Goal: Information Seeking & Learning: Check status

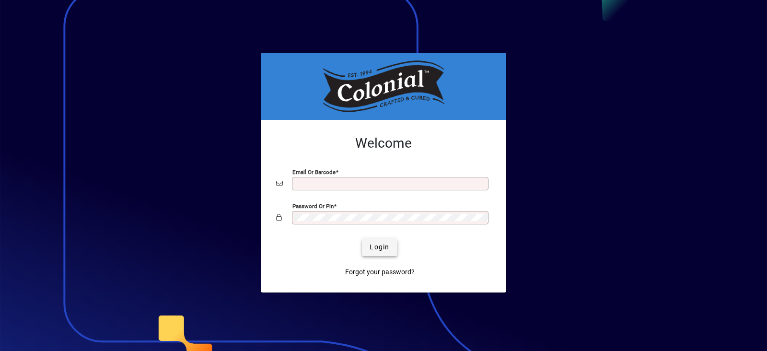
type input "**********"
click at [373, 248] on span "Login" at bounding box center [380, 247] width 20 height 10
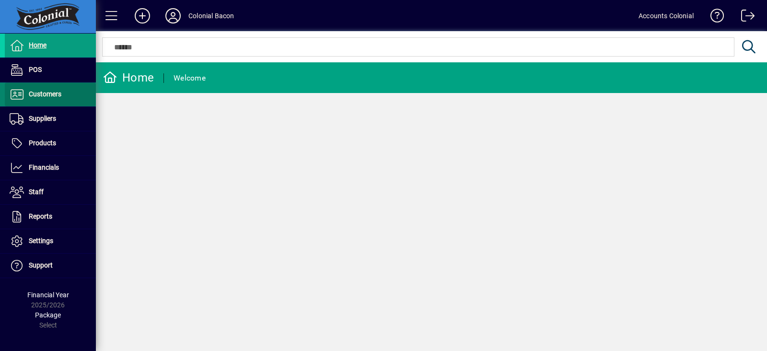
click at [40, 94] on span "Customers" at bounding box center [45, 94] width 33 height 8
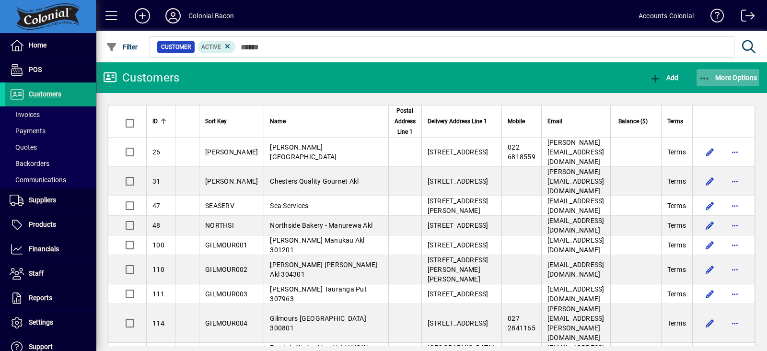
click at [698, 79] on span "button" at bounding box center [728, 77] width 63 height 23
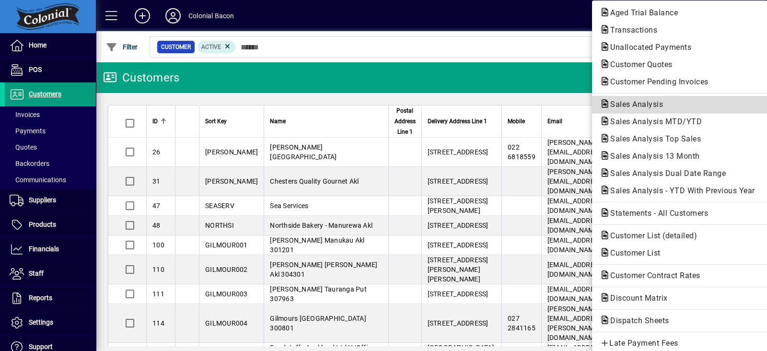
click at [638, 106] on span "Sales Analysis" at bounding box center [634, 104] width 68 height 9
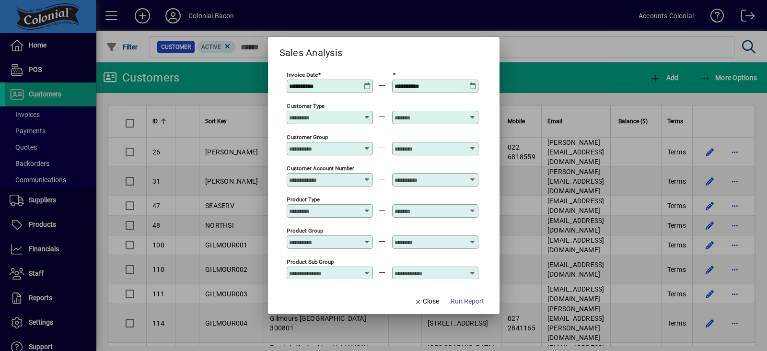
type input "**********"
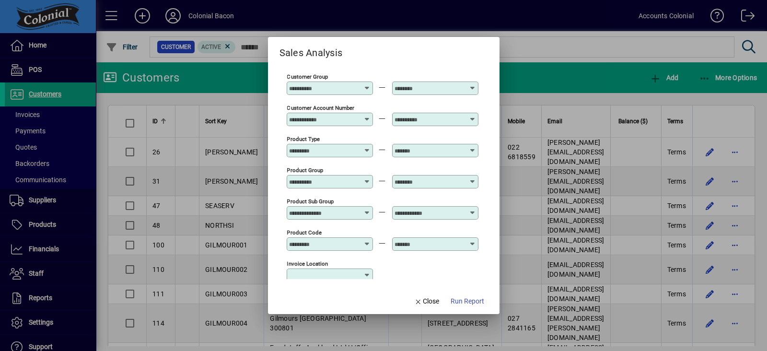
scroll to position [119, 0]
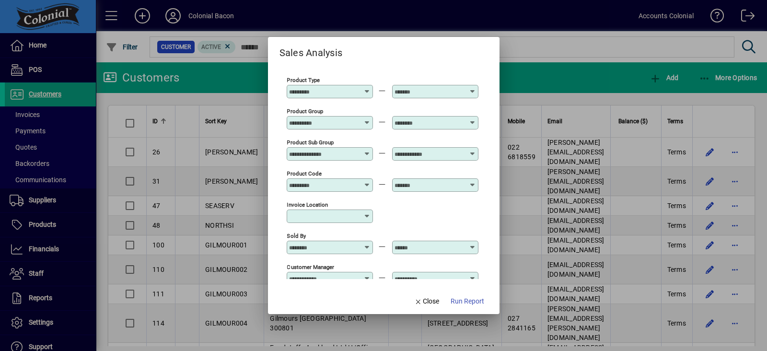
click at [369, 182] on div at bounding box center [330, 185] width 83 height 8
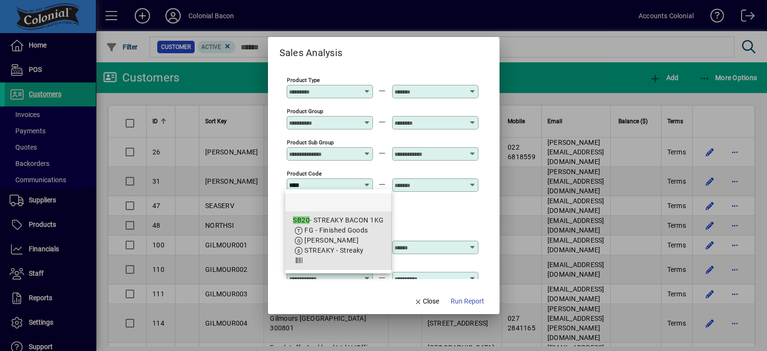
click at [344, 229] on span "FG - Finished Goods" at bounding box center [336, 230] width 63 height 8
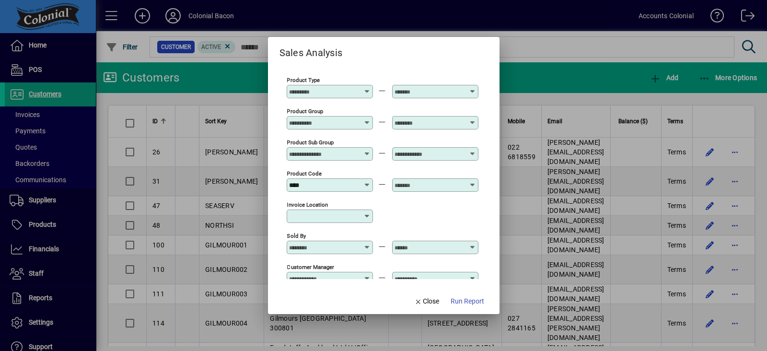
type input "**********"
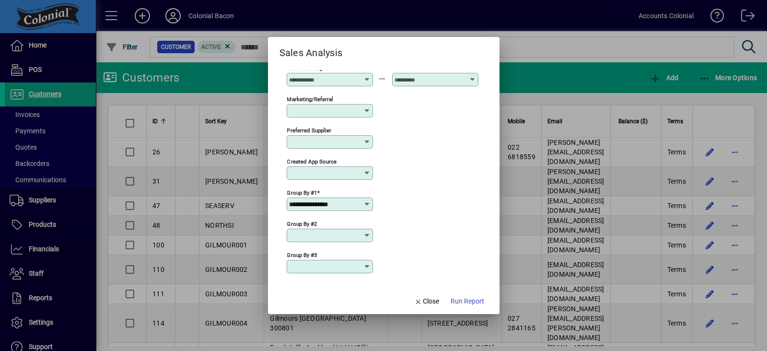
scroll to position [369, 0]
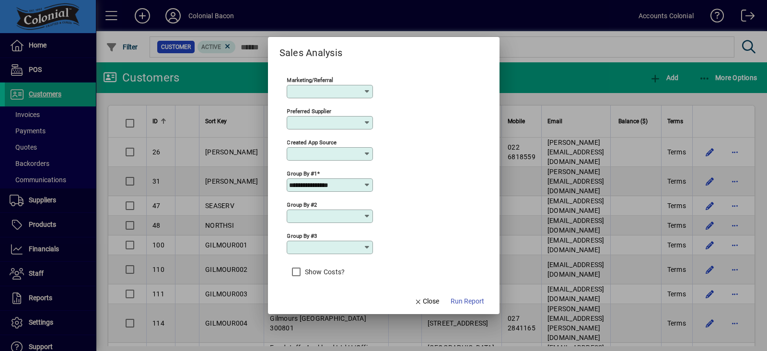
click at [367, 181] on icon at bounding box center [368, 185] width 8 height 8
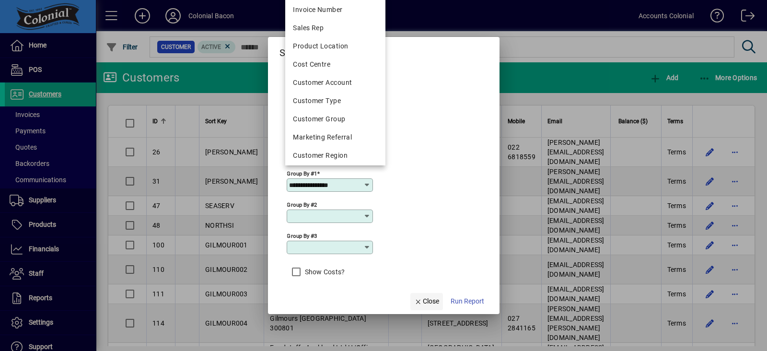
click at [424, 303] on span "Close" at bounding box center [426, 301] width 25 height 10
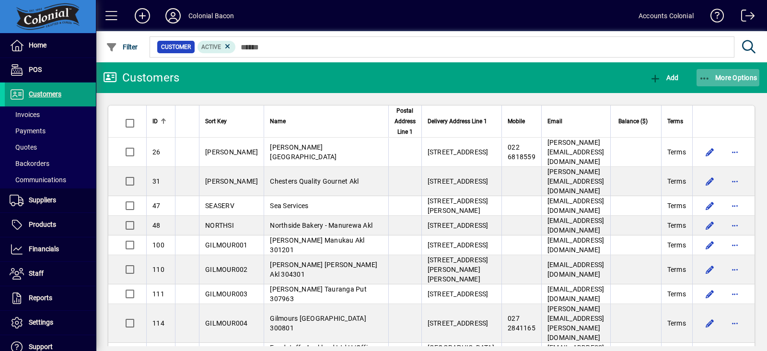
click at [707, 78] on icon "button" at bounding box center [705, 79] width 12 height 10
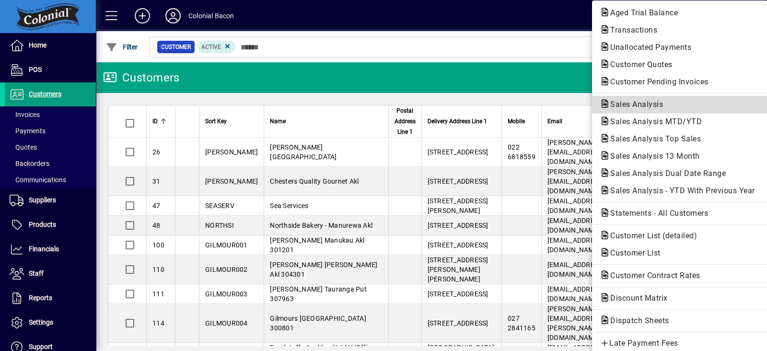
click at [623, 104] on span "Sales Analysis" at bounding box center [634, 104] width 68 height 9
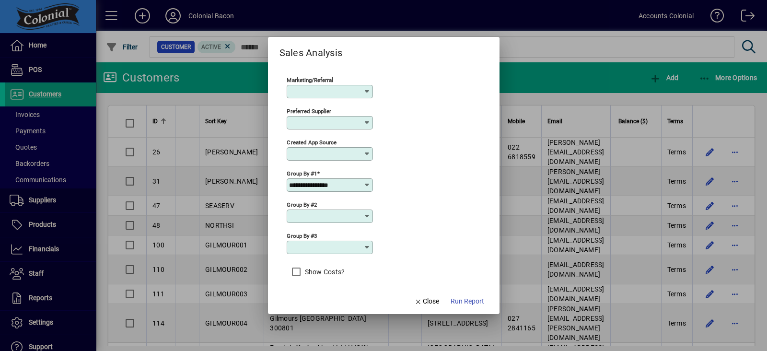
click at [365, 181] on icon at bounding box center [368, 185] width 8 height 8
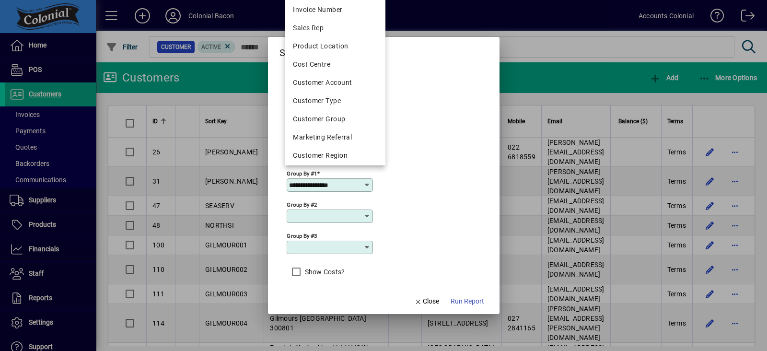
scroll to position [146, 0]
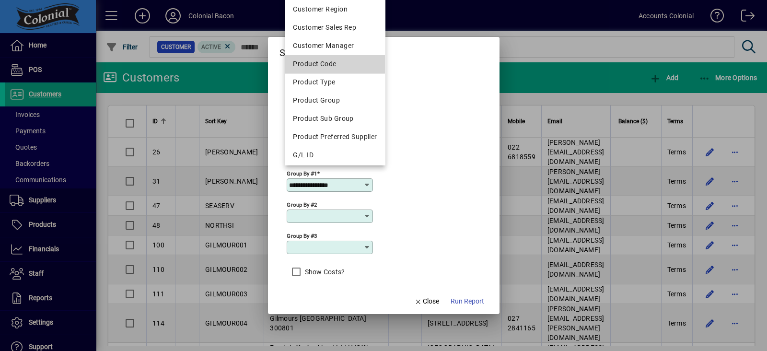
click at [314, 59] on div "Product Code" at bounding box center [335, 64] width 84 height 10
type input "**********"
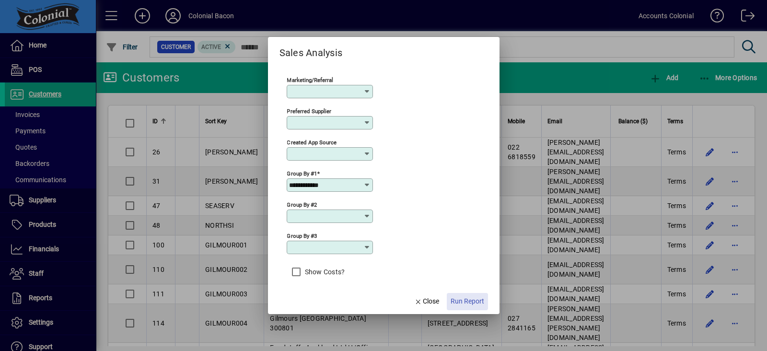
click at [466, 296] on span "Run Report" at bounding box center [468, 301] width 34 height 10
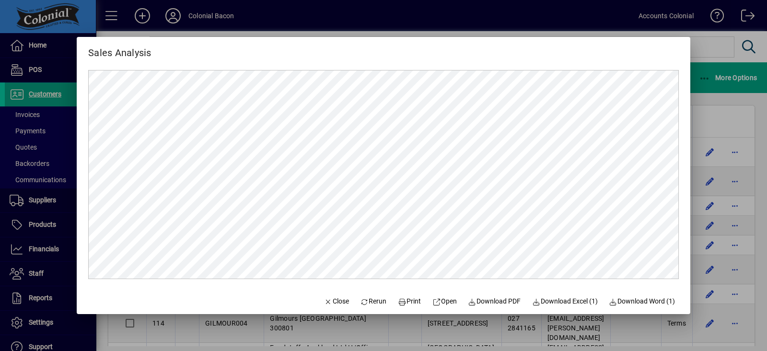
scroll to position [0, 0]
click at [324, 299] on span "Close" at bounding box center [336, 301] width 25 height 10
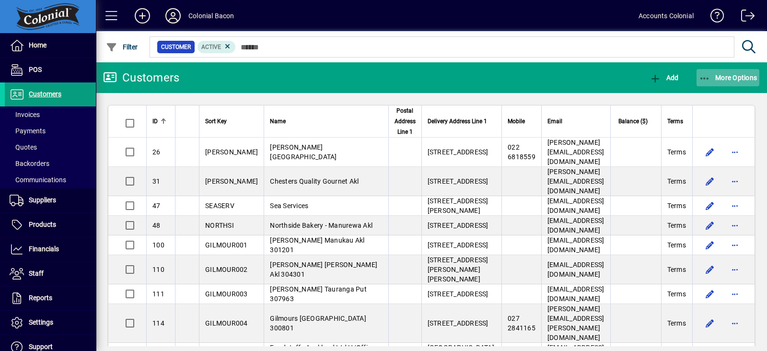
click at [724, 74] on span "More Options" at bounding box center [728, 78] width 59 height 8
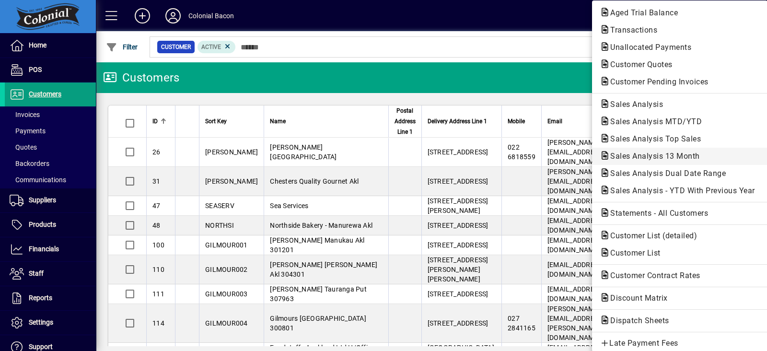
click at [665, 155] on span "Sales Analysis 13 Month" at bounding box center [652, 156] width 105 height 9
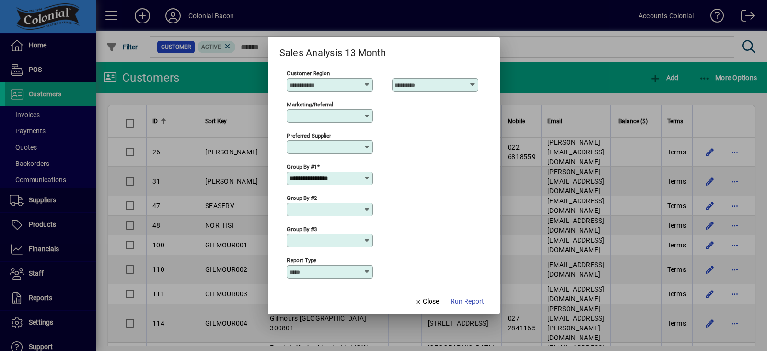
scroll to position [369, 0]
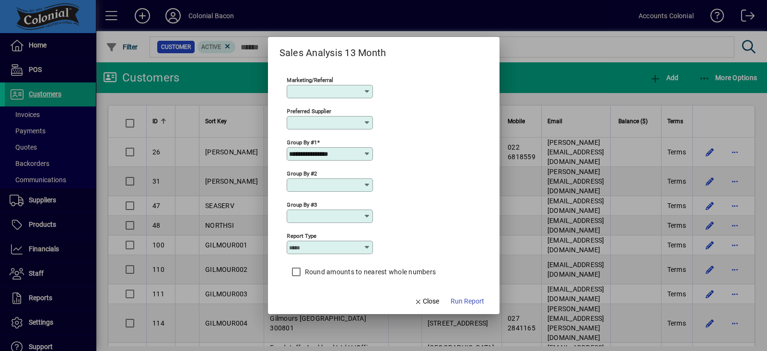
click at [367, 150] on icon at bounding box center [368, 154] width 8 height 8
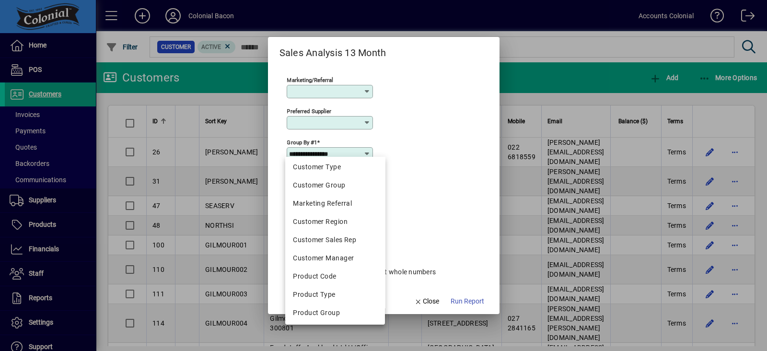
scroll to position [98, 0]
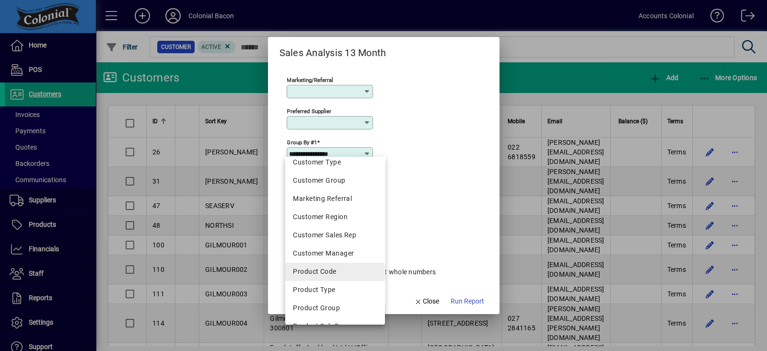
click at [331, 268] on div "Product Code" at bounding box center [335, 272] width 84 height 10
type input "**********"
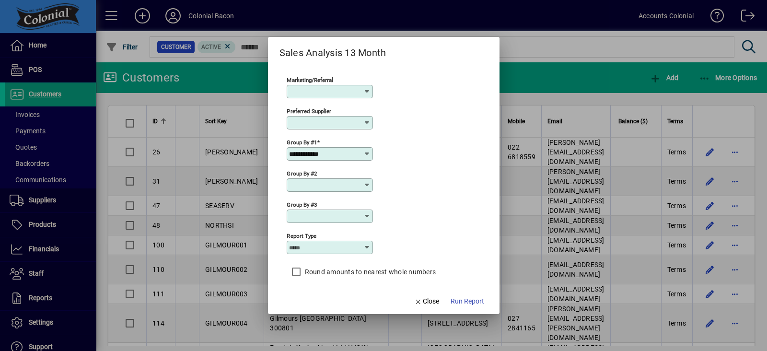
click at [315, 267] on label "Round amounts to nearest whole numbers" at bounding box center [369, 272] width 133 height 10
click at [460, 302] on span "Run Report" at bounding box center [468, 301] width 34 height 10
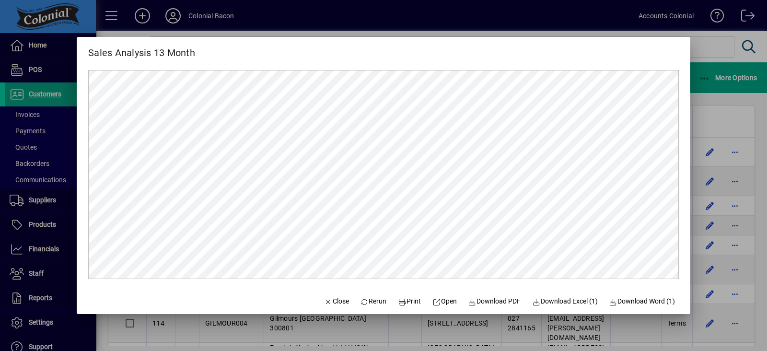
scroll to position [0, 0]
click at [333, 302] on span "Close" at bounding box center [336, 301] width 25 height 10
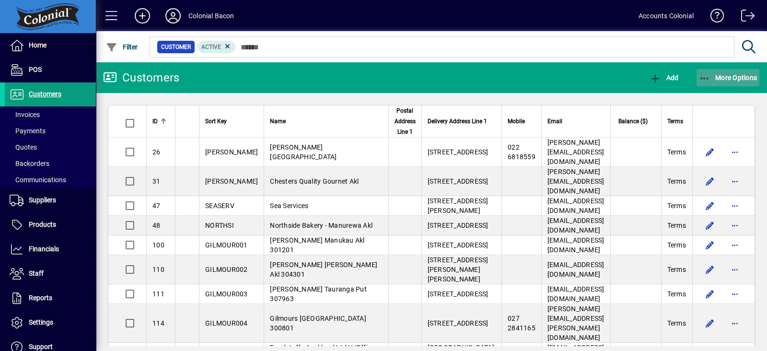
click at [705, 75] on icon "button" at bounding box center [705, 79] width 12 height 10
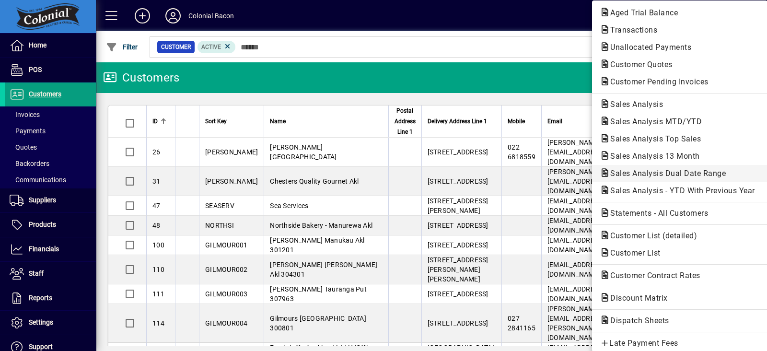
click at [677, 175] on span "Sales Analysis Dual Date Range" at bounding box center [665, 173] width 131 height 9
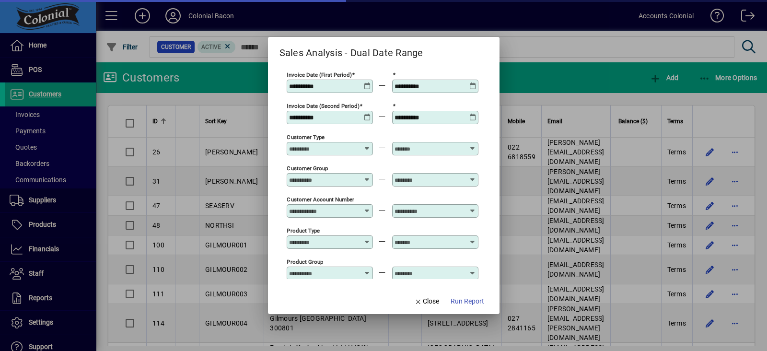
type input "**********"
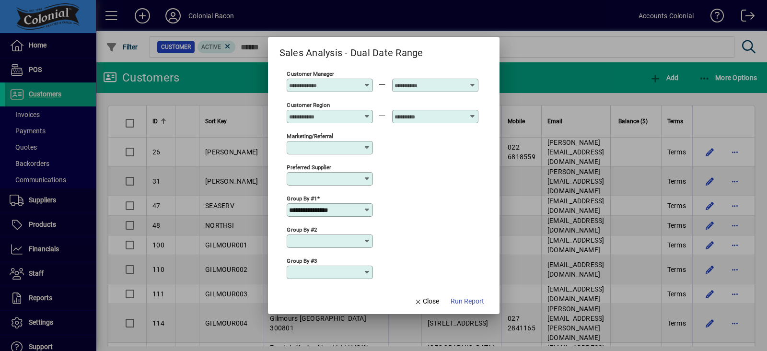
scroll to position [350, 0]
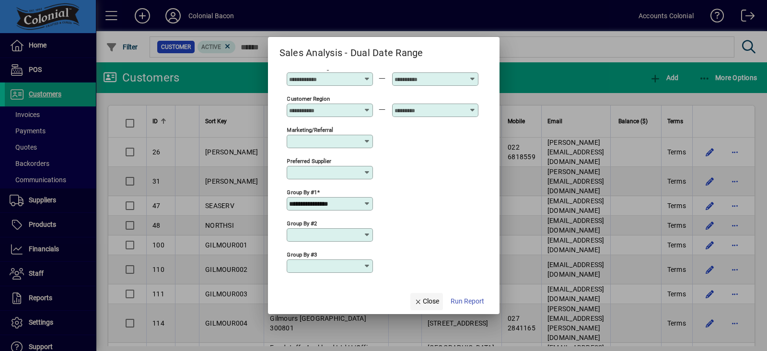
click at [428, 300] on span "Close" at bounding box center [426, 301] width 25 height 10
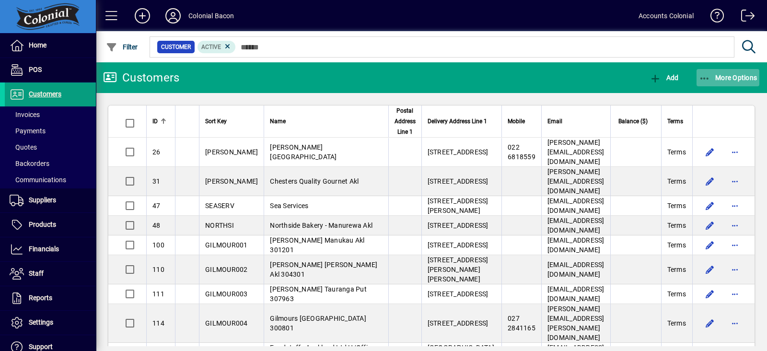
click at [707, 76] on icon "button" at bounding box center [705, 79] width 12 height 10
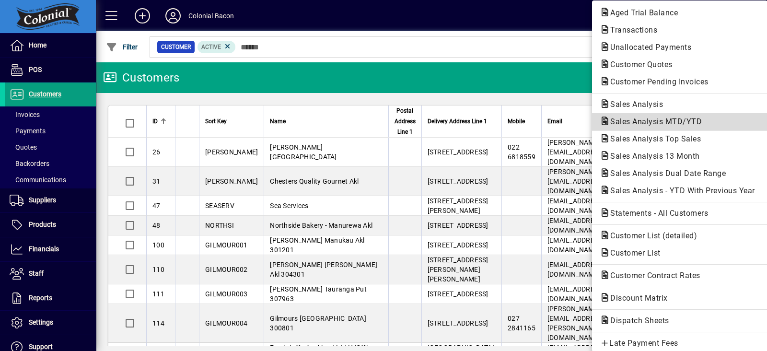
click at [628, 119] on span "Sales Analysis MTD/YTD" at bounding box center [653, 121] width 107 height 9
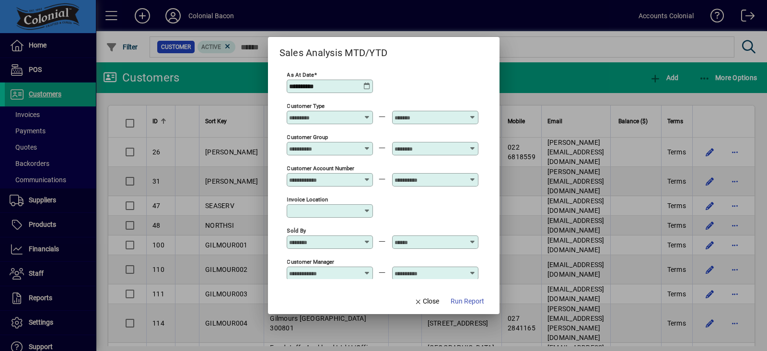
click at [364, 82] on icon at bounding box center [368, 86] width 8 height 8
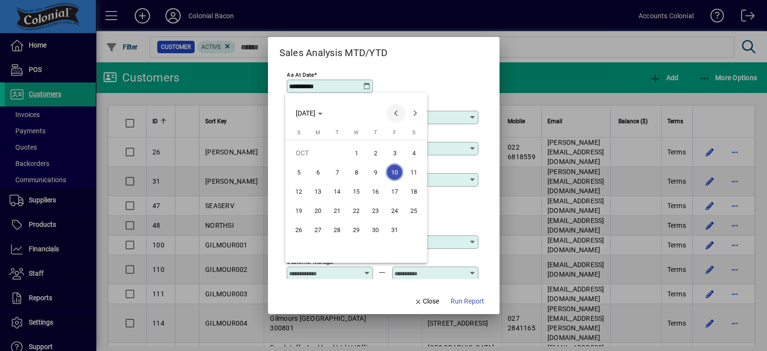
click at [393, 113] on span "Previous month" at bounding box center [396, 113] width 19 height 19
click at [333, 247] on span "30" at bounding box center [337, 248] width 17 height 17
type input "**********"
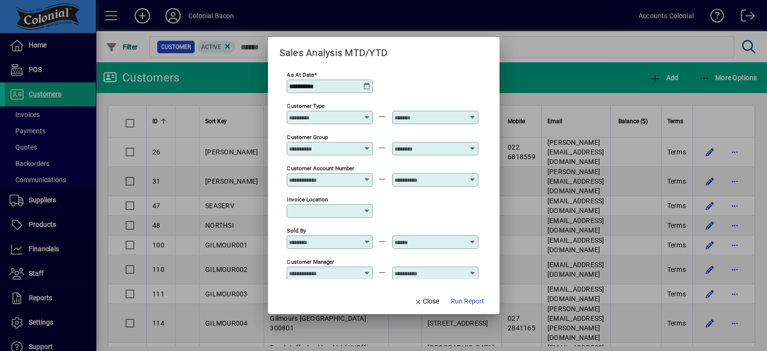
scroll to position [133, 0]
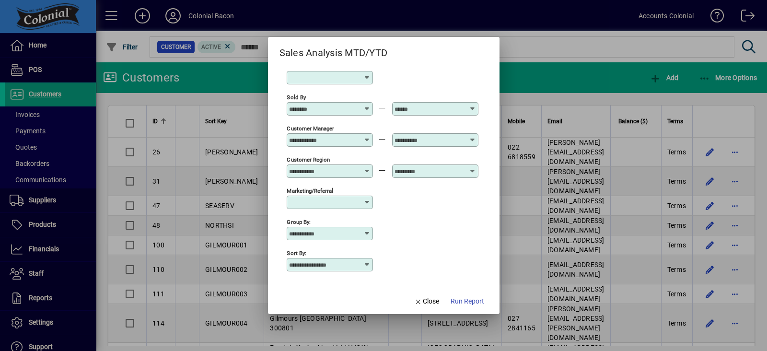
click at [370, 230] on div at bounding box center [330, 234] width 83 height 8
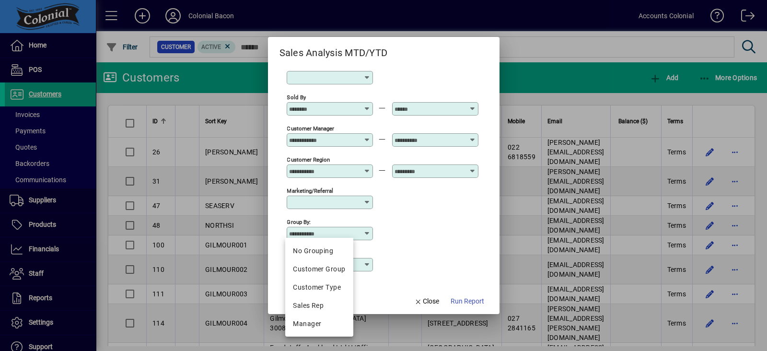
click at [412, 234] on div "Group by:" at bounding box center [383, 232] width 192 height 31
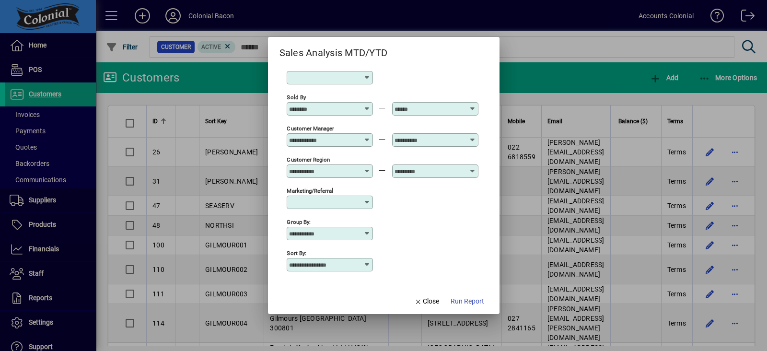
click at [366, 261] on icon at bounding box center [368, 265] width 8 height 8
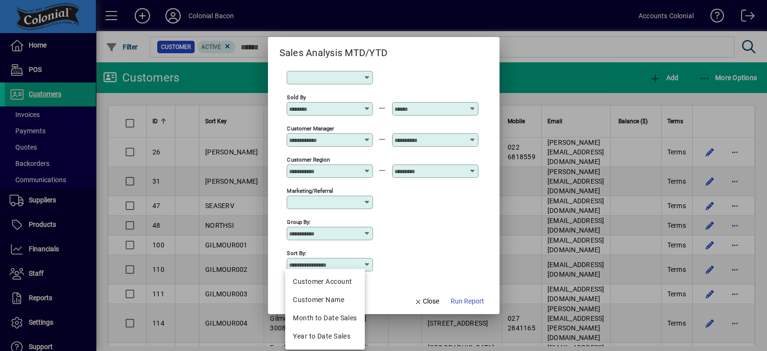
click at [405, 282] on mat-dialog-content "**********" at bounding box center [384, 174] width 232 height 228
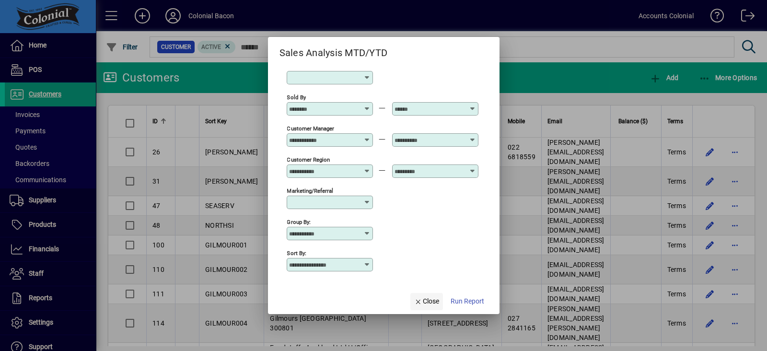
click at [427, 301] on span "Close" at bounding box center [426, 301] width 25 height 10
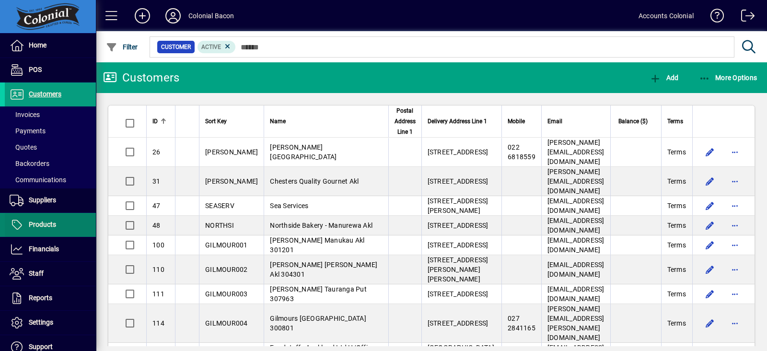
click at [43, 226] on span "Products" at bounding box center [42, 225] width 27 height 8
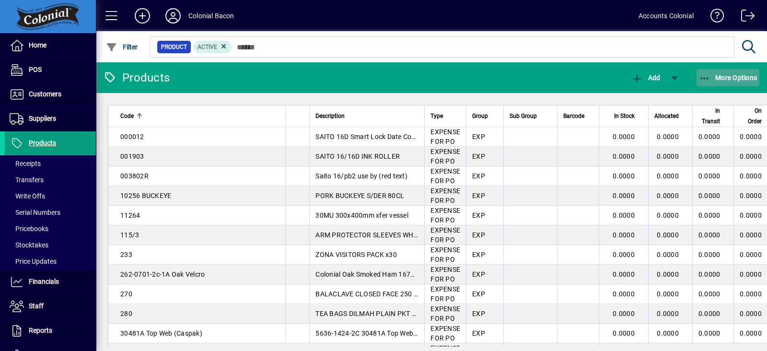
click at [715, 76] on span "More Options" at bounding box center [728, 78] width 59 height 8
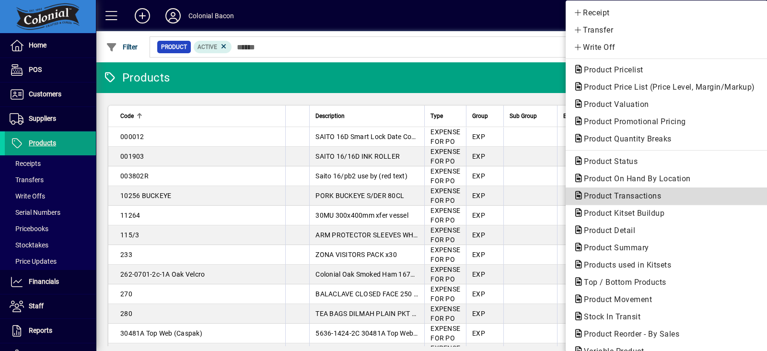
click at [612, 195] on span "Product Transactions" at bounding box center [620, 195] width 93 height 9
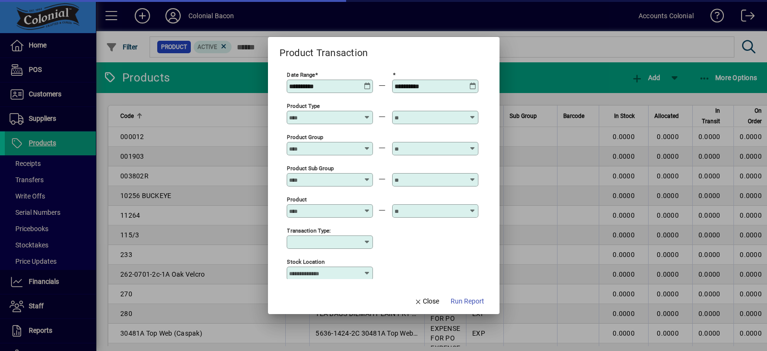
type input "**********"
click at [367, 238] on icon at bounding box center [368, 242] width 8 height 8
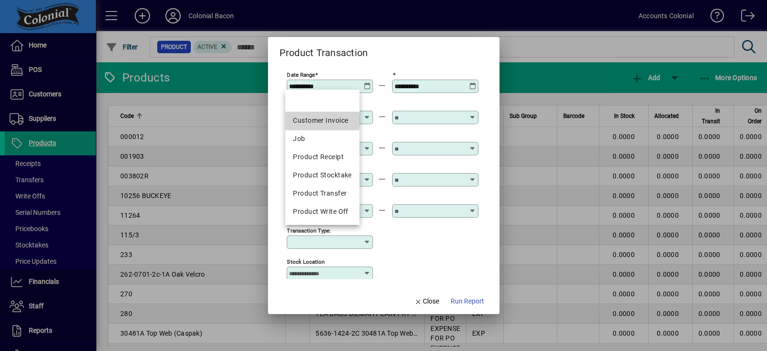
click at [317, 120] on div "Customer Invoice" at bounding box center [322, 121] width 59 height 10
type input "**********"
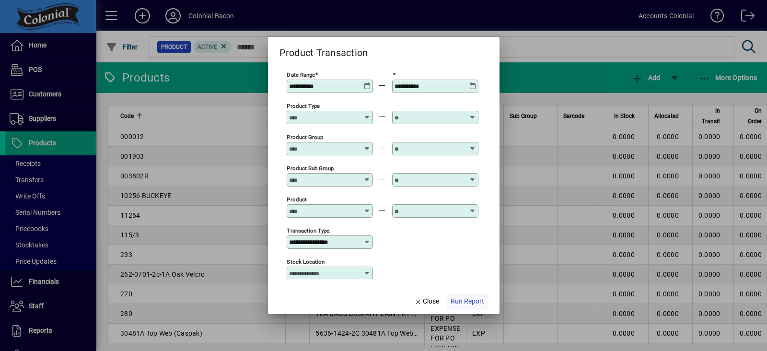
click at [463, 297] on span "Run Report" at bounding box center [468, 301] width 34 height 10
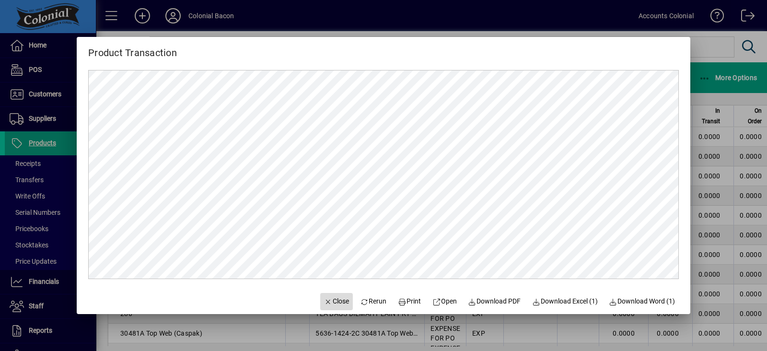
click at [332, 301] on span "Close" at bounding box center [336, 301] width 25 height 10
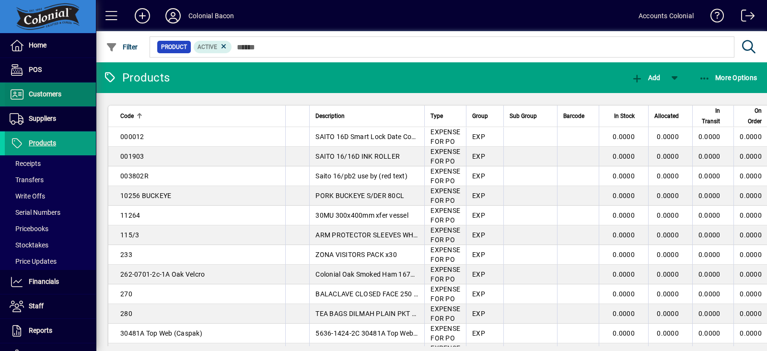
click at [58, 91] on span "Customers" at bounding box center [45, 94] width 33 height 8
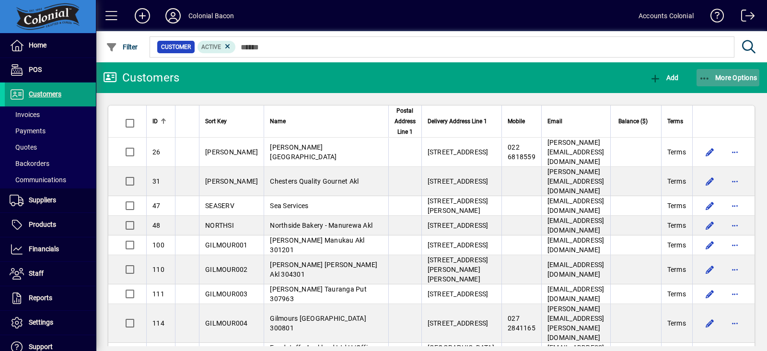
click at [707, 75] on icon "button" at bounding box center [705, 79] width 12 height 10
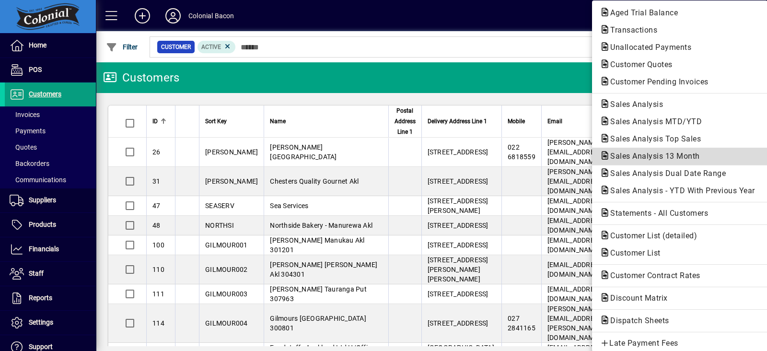
click at [629, 156] on span "Sales Analysis 13 Month" at bounding box center [652, 156] width 105 height 9
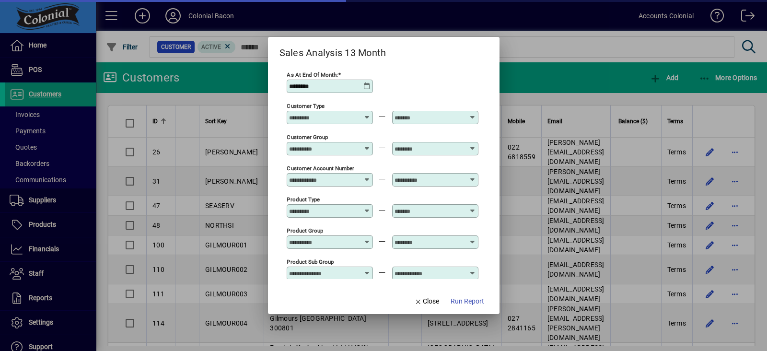
type input "**********"
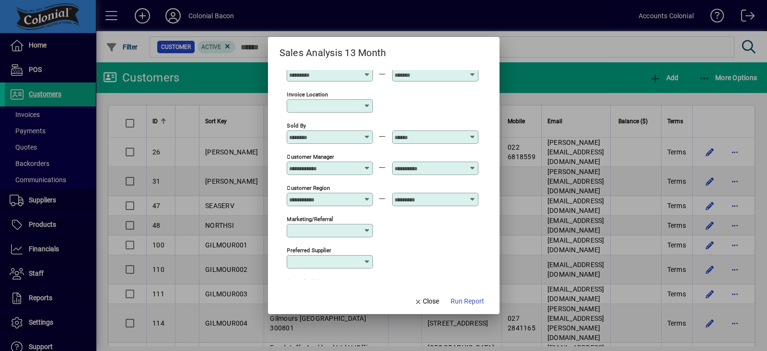
scroll to position [369, 0]
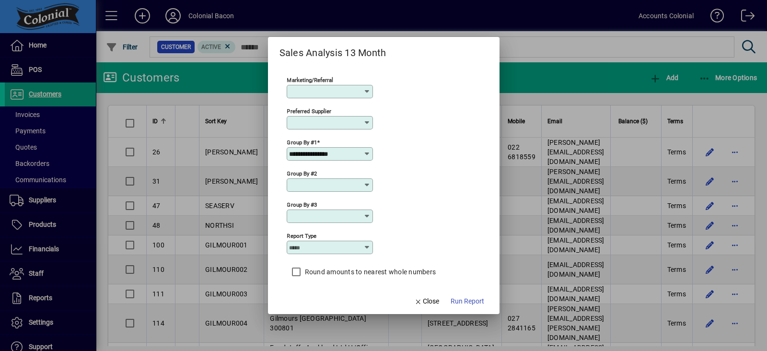
click at [364, 244] on icon at bounding box center [368, 248] width 8 height 8
click at [310, 280] on div "Quantity" at bounding box center [307, 281] width 28 height 10
type input "********"
click at [366, 150] on icon at bounding box center [368, 154] width 8 height 8
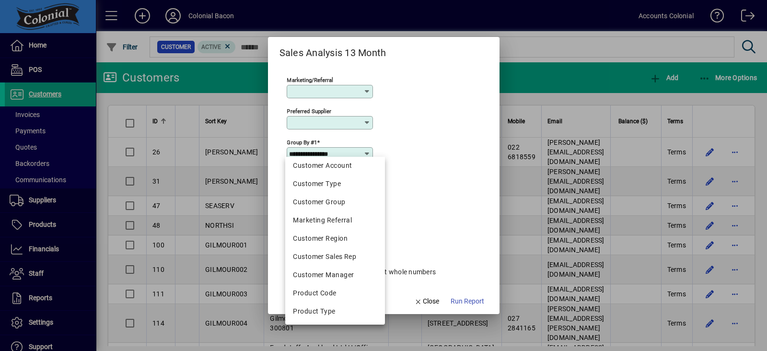
scroll to position [84, 0]
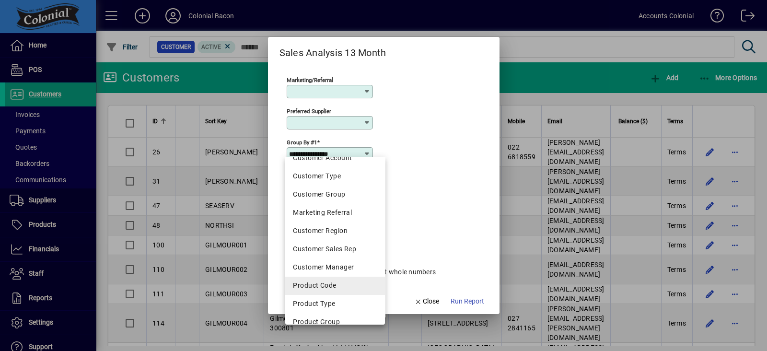
click at [332, 284] on div "Product Code" at bounding box center [335, 286] width 84 height 10
type input "**********"
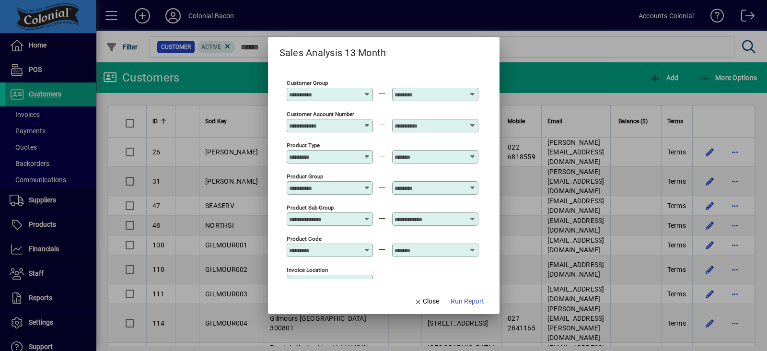
scroll to position [0, 0]
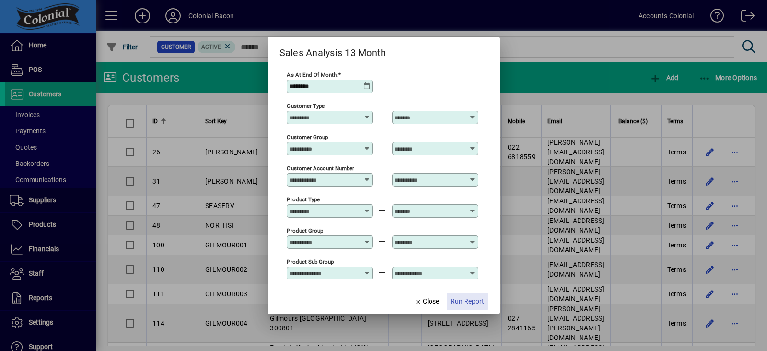
click at [463, 299] on span "Run Report" at bounding box center [468, 301] width 34 height 10
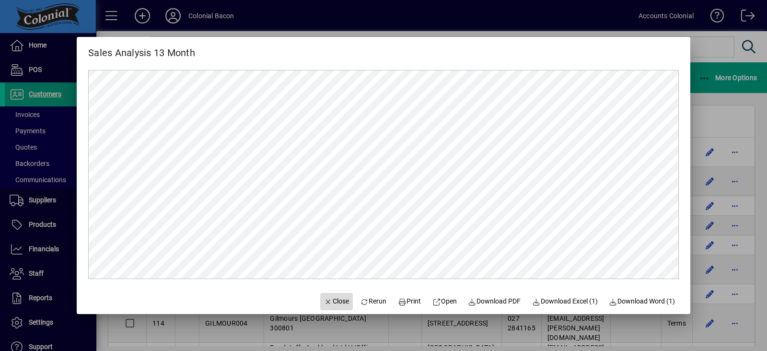
click at [324, 299] on span "Close" at bounding box center [336, 301] width 25 height 10
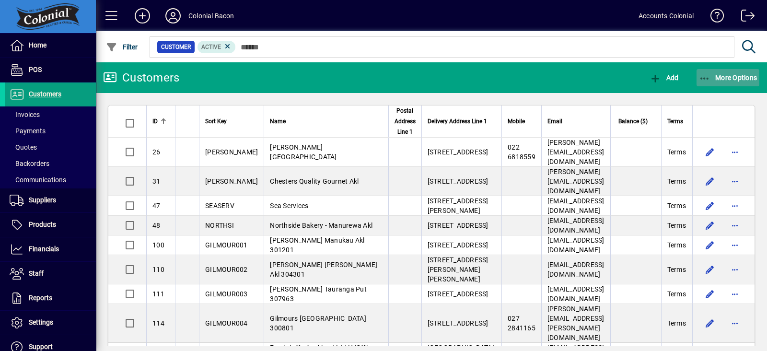
click at [709, 75] on icon "button" at bounding box center [705, 79] width 12 height 10
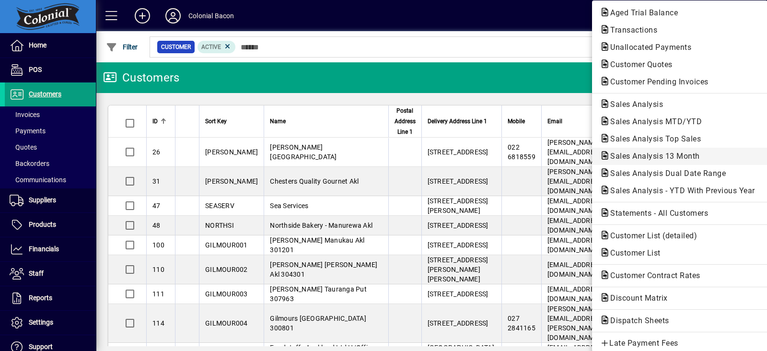
click at [666, 157] on span "Sales Analysis 13 Month" at bounding box center [652, 156] width 105 height 9
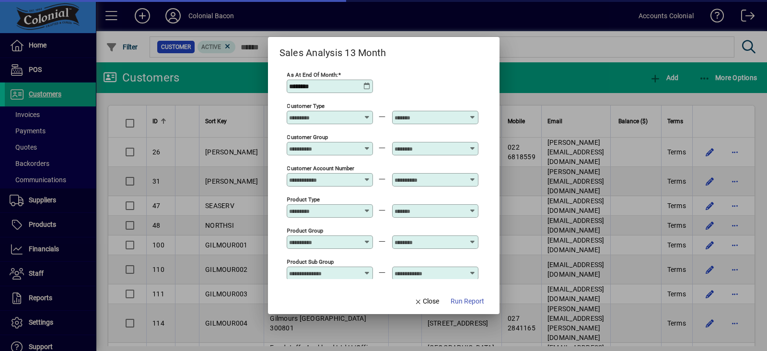
type input "**********"
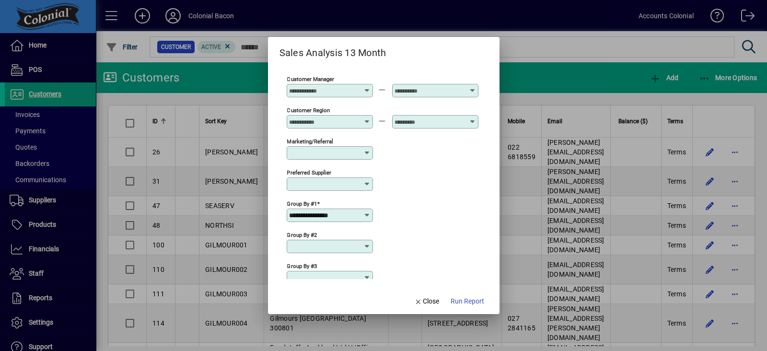
scroll to position [369, 0]
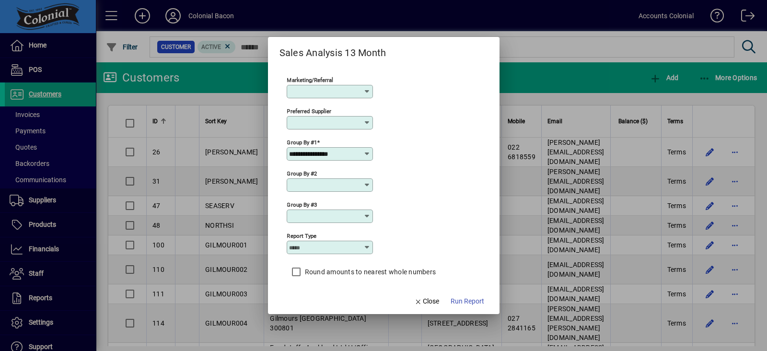
click at [364, 244] on icon at bounding box center [368, 248] width 8 height 8
click at [302, 279] on div "Quantity" at bounding box center [307, 281] width 28 height 10
type input "********"
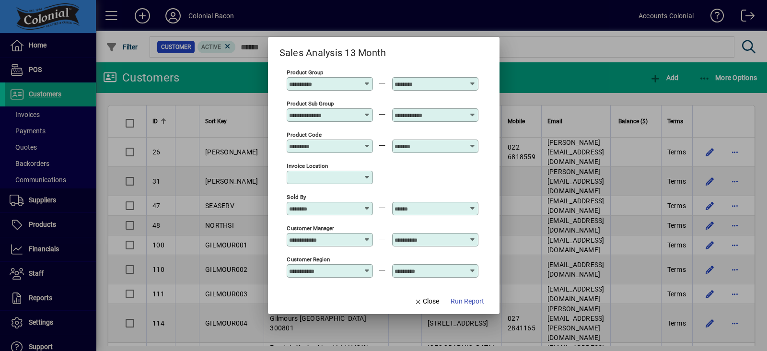
scroll to position [0, 0]
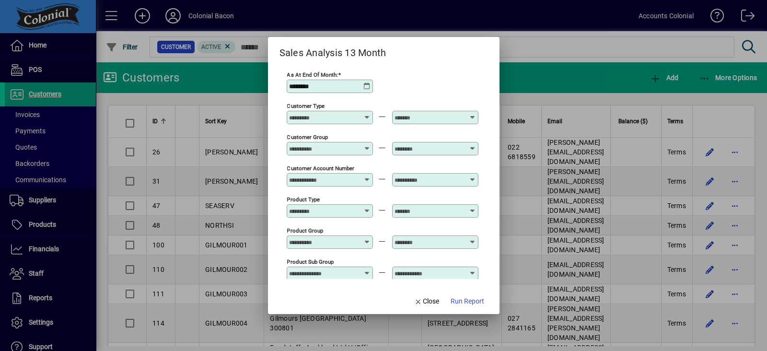
drag, startPoint x: 89, startPoint y: 283, endPoint x: 87, endPoint y: 345, distance: 62.4
click at [87, 345] on div at bounding box center [383, 175] width 767 height 351
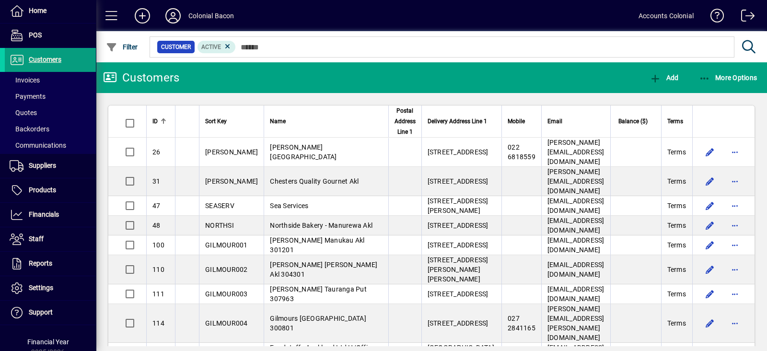
scroll to position [60, 0]
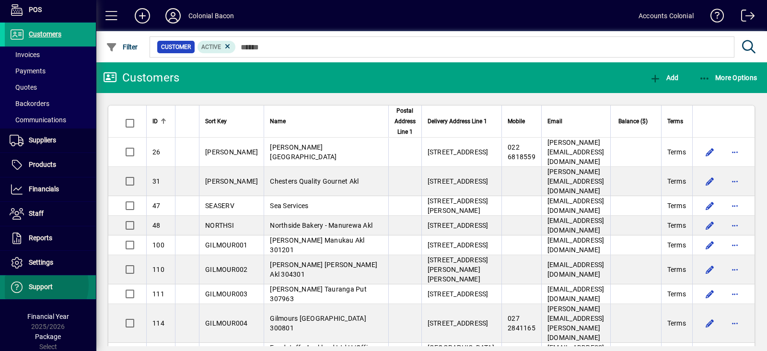
click at [41, 284] on span "Support" at bounding box center [41, 287] width 24 height 8
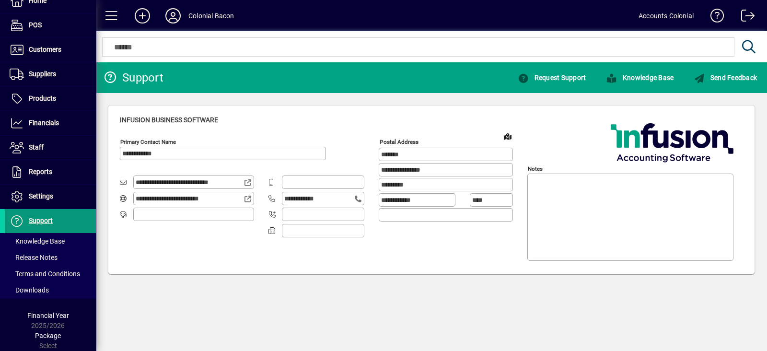
type input "**********"
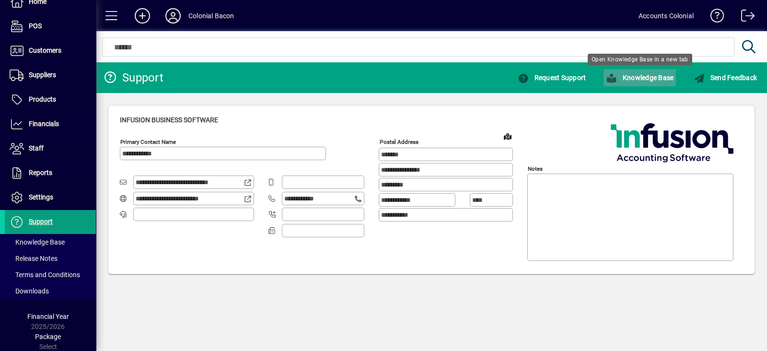
click at [647, 74] on span "Knowledge Base" at bounding box center [640, 78] width 68 height 8
click at [177, 15] on icon at bounding box center [173, 15] width 19 height 15
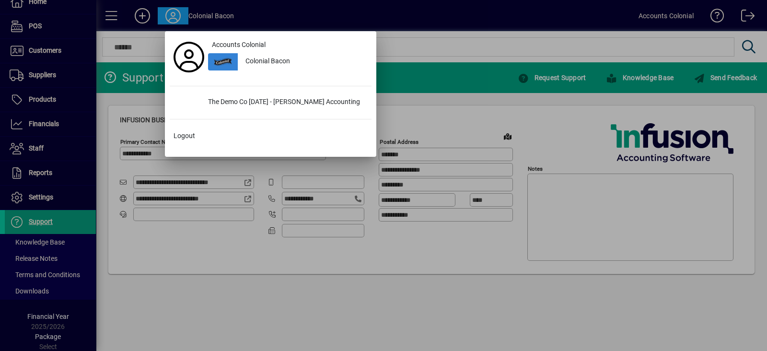
click at [405, 52] on div at bounding box center [383, 175] width 767 height 351
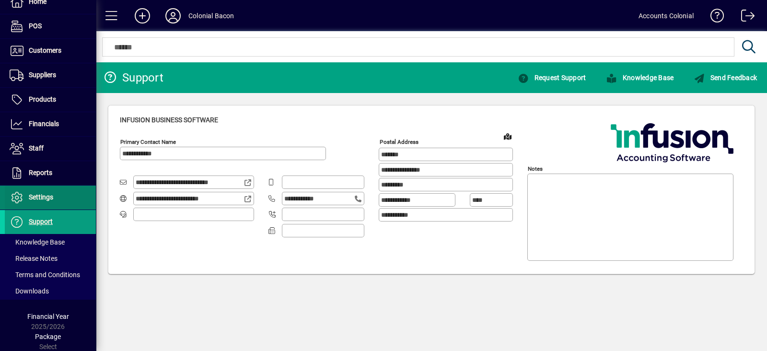
click at [38, 195] on span "Settings" at bounding box center [41, 197] width 24 height 8
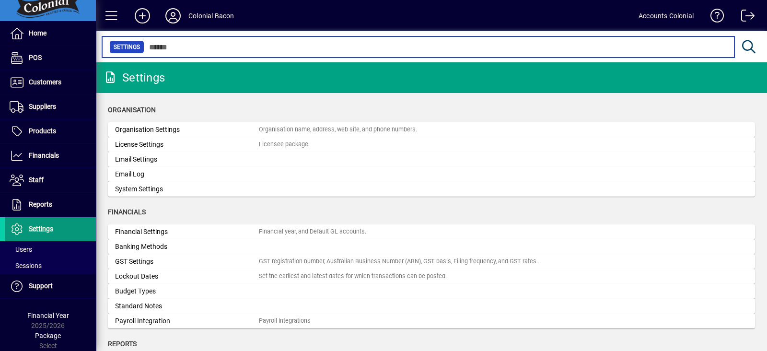
scroll to position [11, 0]
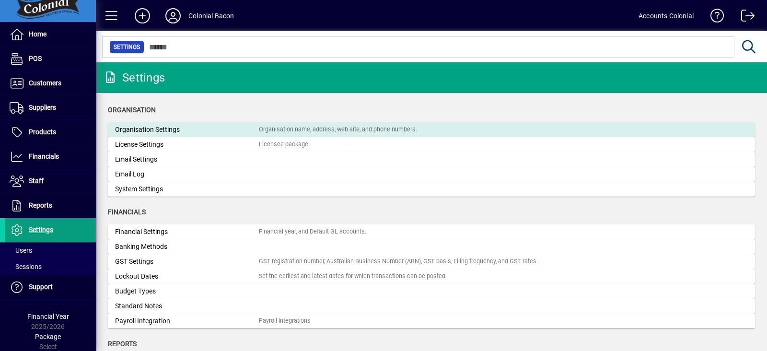
click at [169, 130] on div "Organisation Settings" at bounding box center [187, 130] width 144 height 10
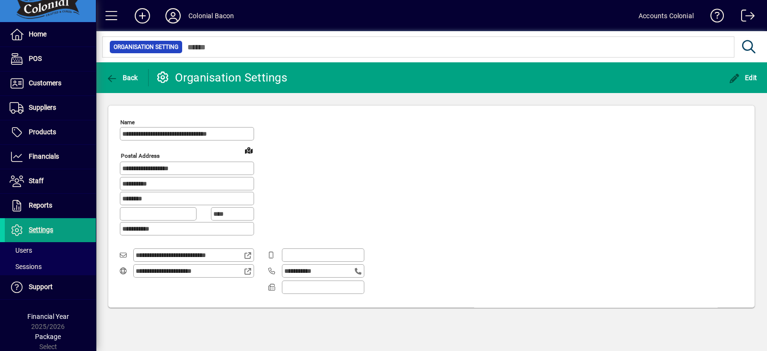
drag, startPoint x: 122, startPoint y: 133, endPoint x: 295, endPoint y: 126, distance: 172.8
click at [295, 126] on div "**********" at bounding box center [249, 132] width 259 height 34
click at [121, 75] on span "Back" at bounding box center [122, 78] width 32 height 8
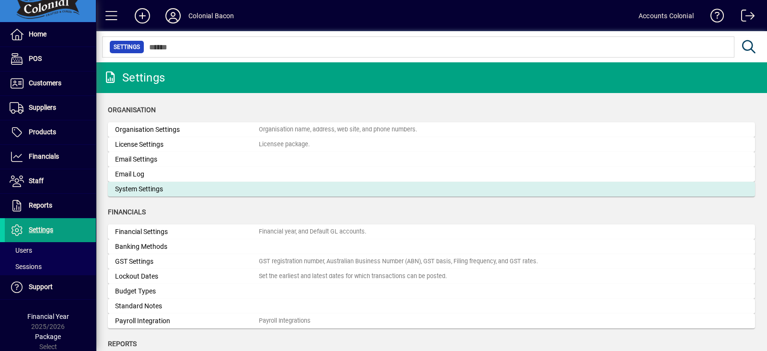
click at [137, 188] on div "System Settings" at bounding box center [187, 189] width 144 height 10
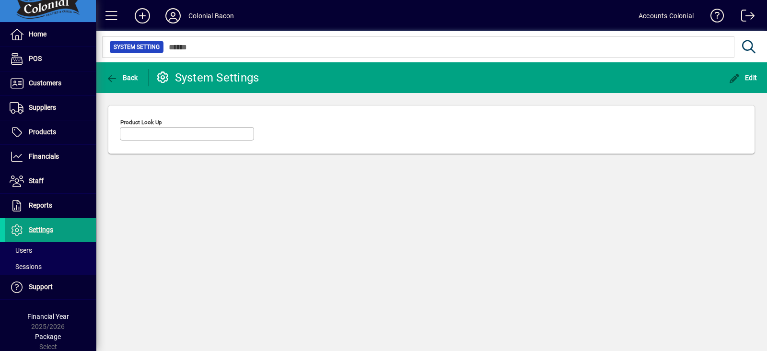
type input "********"
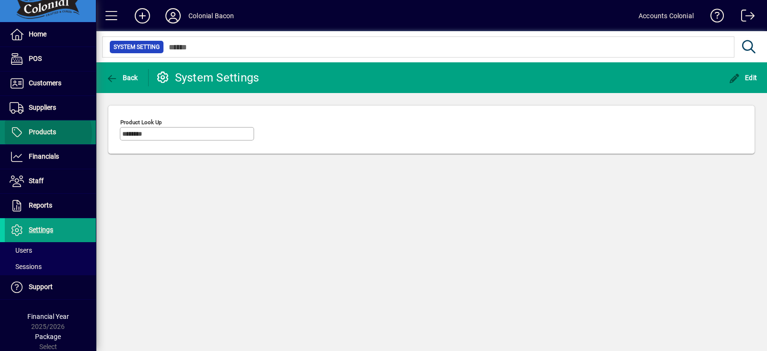
click at [47, 133] on span "Products" at bounding box center [42, 132] width 27 height 8
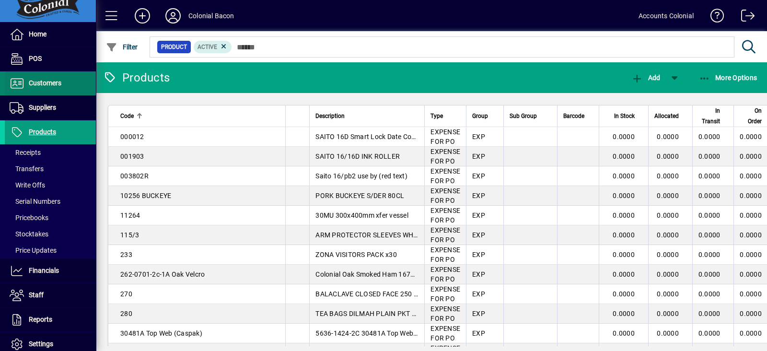
click at [65, 82] on span at bounding box center [50, 83] width 91 height 23
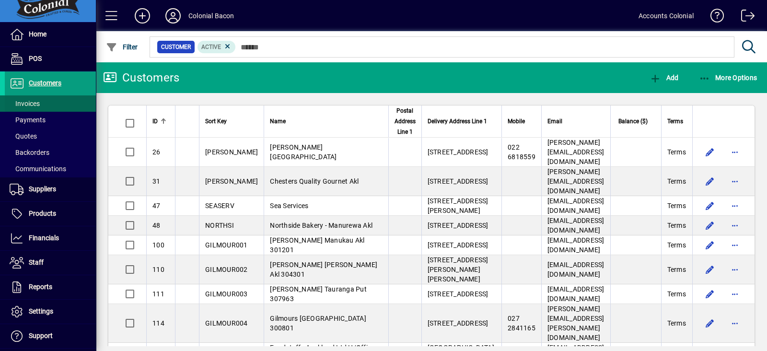
click at [29, 100] on span "Invoices" at bounding box center [25, 104] width 30 height 8
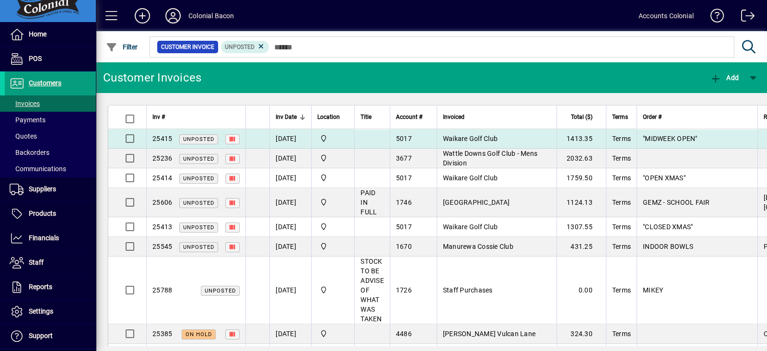
click at [475, 133] on td "Waikare Golf Club" at bounding box center [497, 139] width 120 height 20
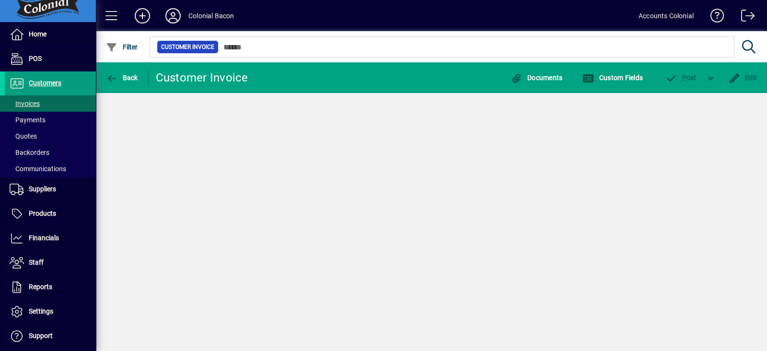
click at [475, 133] on div "Back Customer Invoice Documents Custom Fields P ost Edit" at bounding box center [432, 206] width 672 height 289
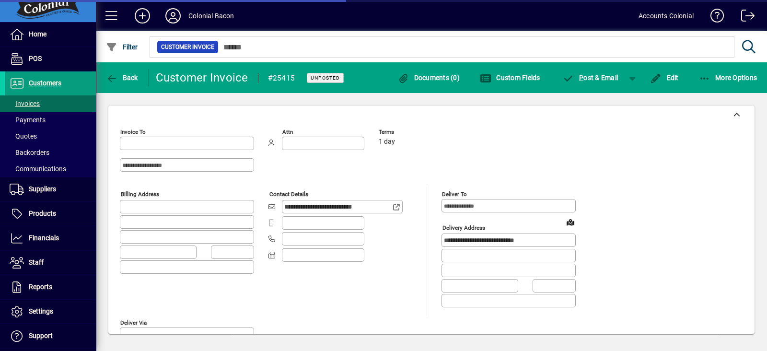
type input "**********"
type input "*******"
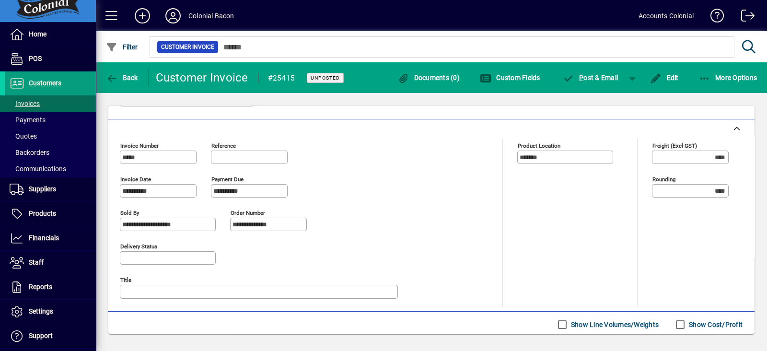
scroll to position [470, 0]
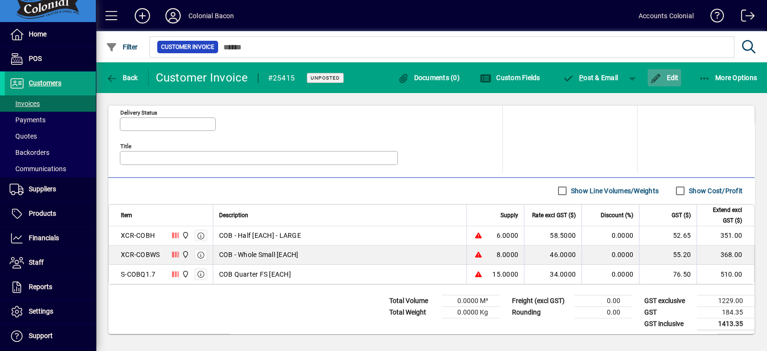
click at [662, 75] on span "Edit" at bounding box center [664, 78] width 29 height 8
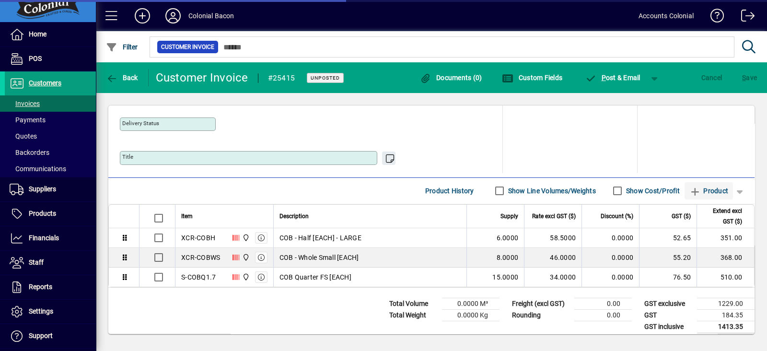
scroll to position [441, 0]
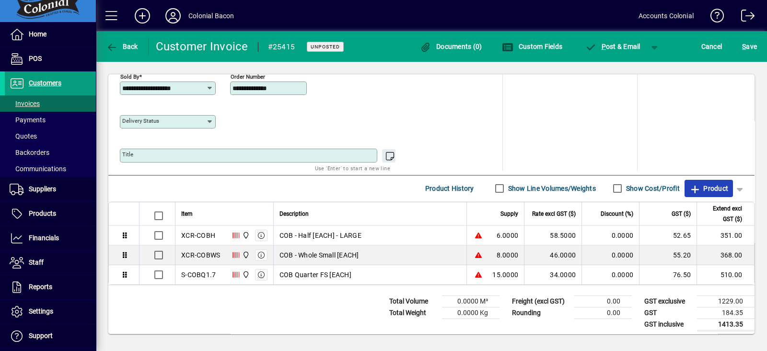
click at [694, 181] on span "Product" at bounding box center [709, 188] width 39 height 15
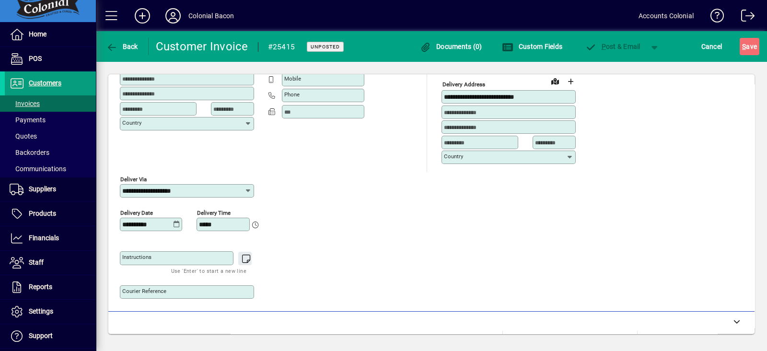
scroll to position [91, 0]
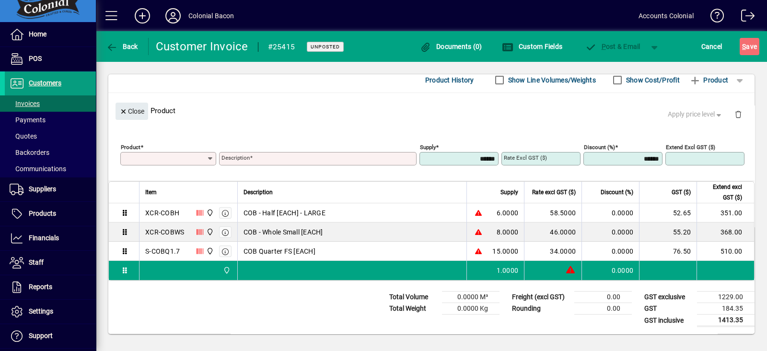
click at [208, 156] on icon at bounding box center [211, 159] width 8 height 8
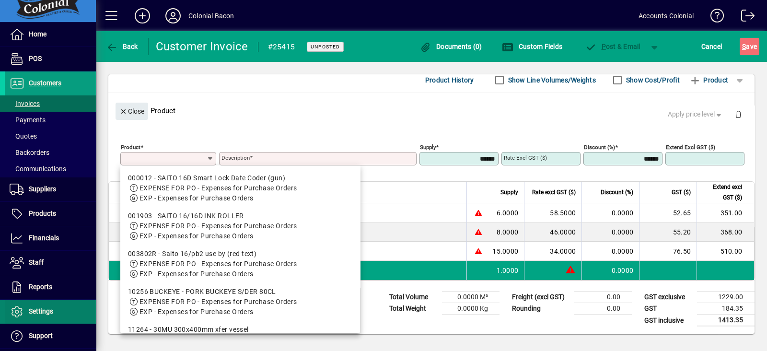
click at [41, 309] on span "Settings" at bounding box center [41, 311] width 24 height 8
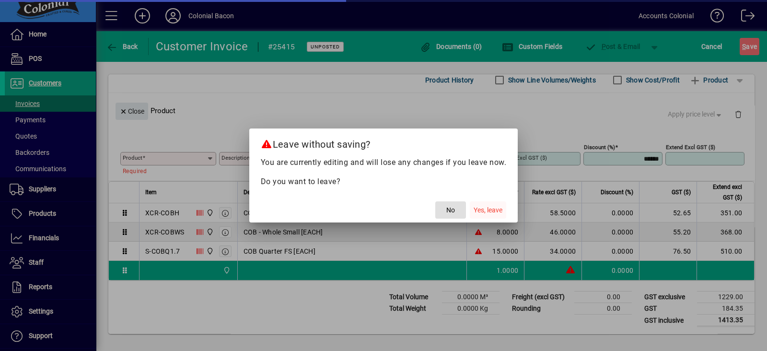
click at [475, 211] on span "Yes, leave" at bounding box center [488, 210] width 29 height 10
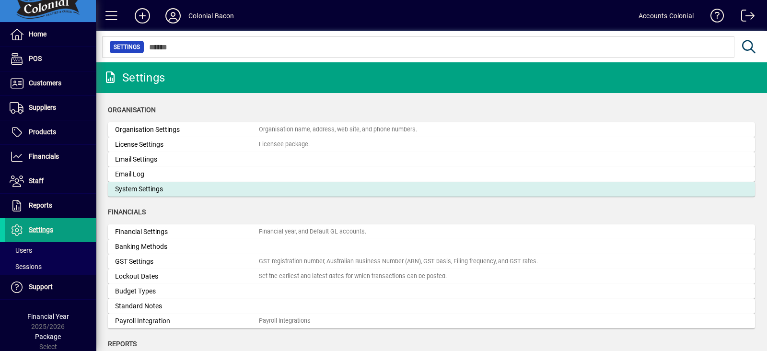
click at [214, 187] on div "System Settings" at bounding box center [187, 189] width 144 height 10
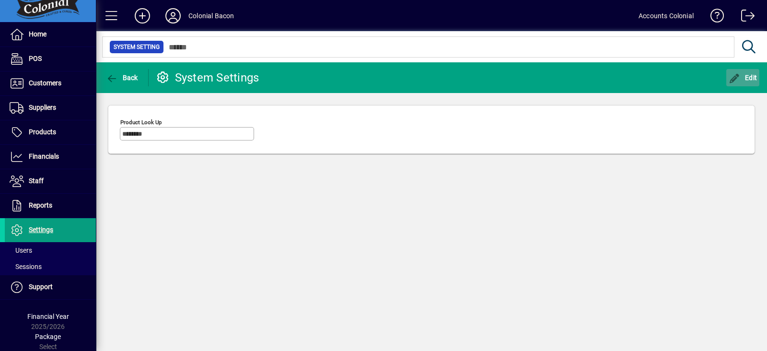
click at [741, 71] on span "button" at bounding box center [744, 77] width 34 height 23
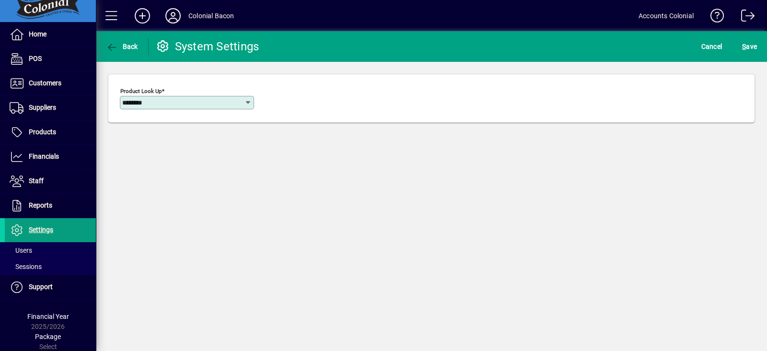
click at [247, 104] on icon at bounding box center [249, 103] width 8 height 8
click at [140, 139] on div "Compact" at bounding box center [143, 140] width 30 height 10
type input "*******"
click at [751, 44] on span "S ave" at bounding box center [749, 46] width 15 height 15
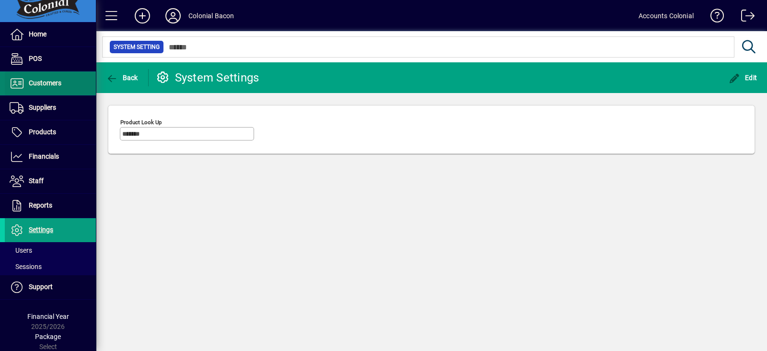
click at [53, 82] on span "Customers" at bounding box center [45, 83] width 33 height 8
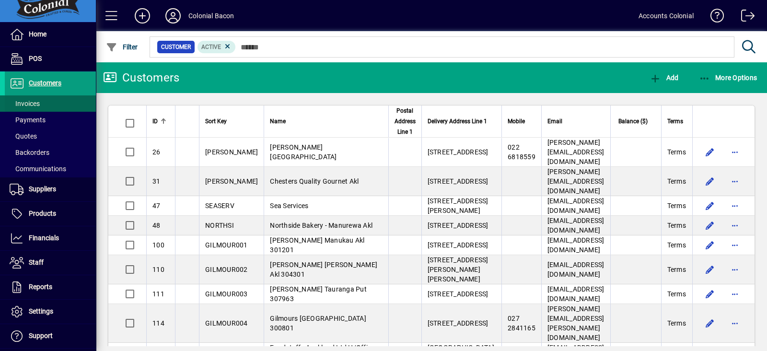
click at [38, 105] on span "Invoices" at bounding box center [25, 104] width 30 height 8
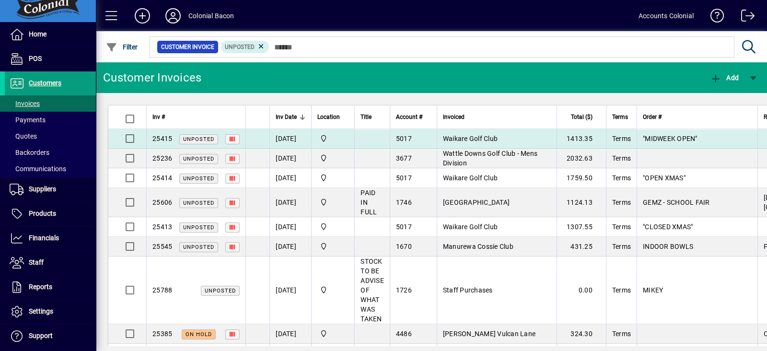
click at [285, 136] on td "[DATE]" at bounding box center [291, 139] width 42 height 20
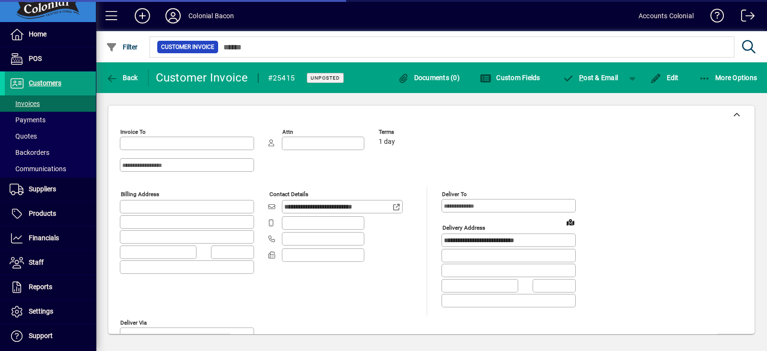
type input "**********"
type input "*******"
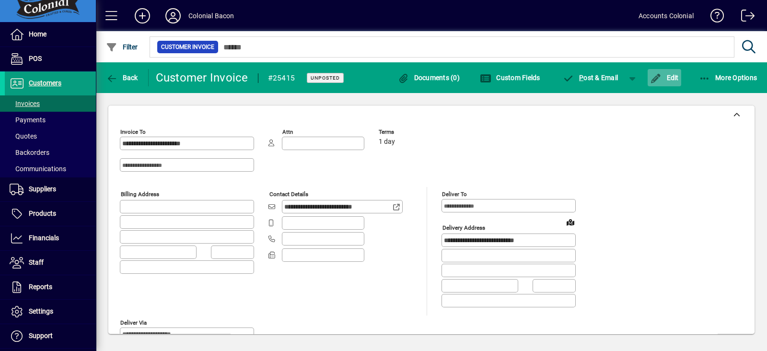
click at [671, 75] on span "Edit" at bounding box center [664, 78] width 29 height 8
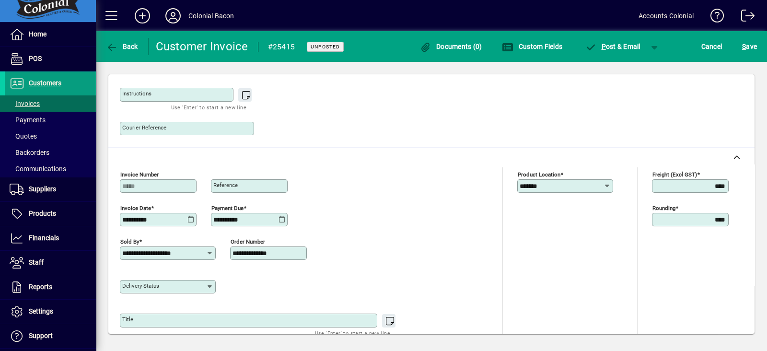
scroll to position [441, 0]
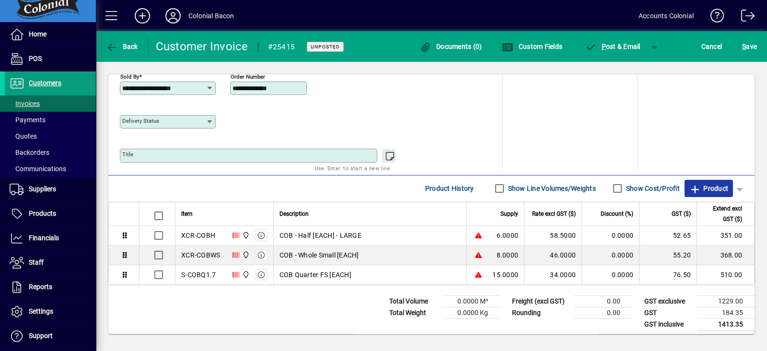
click at [690, 185] on icon "button" at bounding box center [696, 190] width 12 height 10
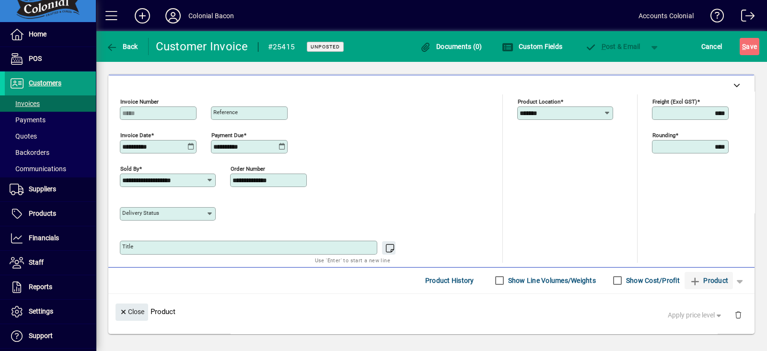
scroll to position [91, 0]
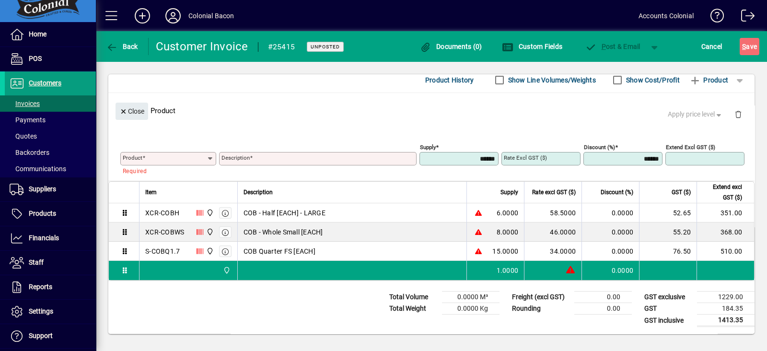
click at [207, 159] on icon at bounding box center [211, 159] width 8 height 8
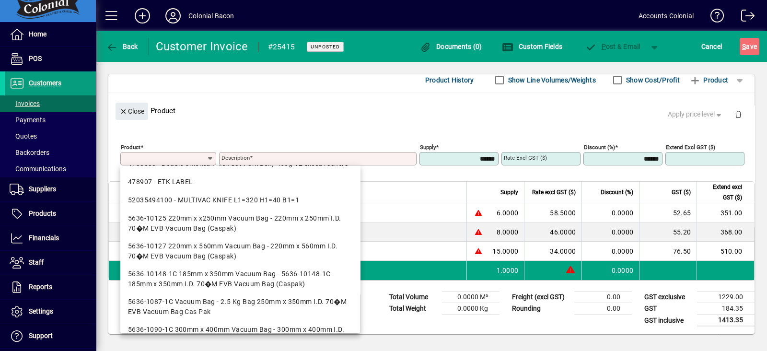
scroll to position [0, 0]
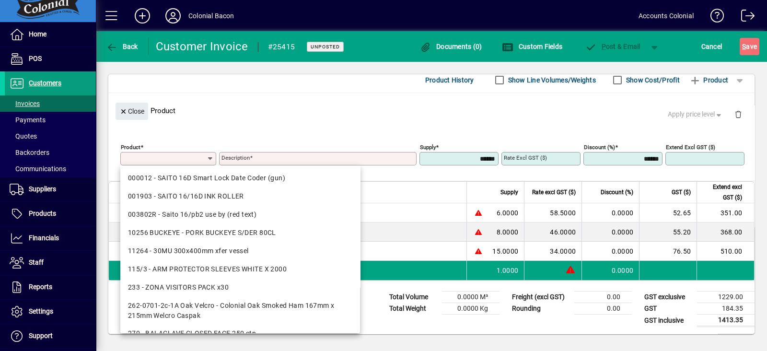
click at [149, 162] on input "Product" at bounding box center [165, 159] width 84 height 8
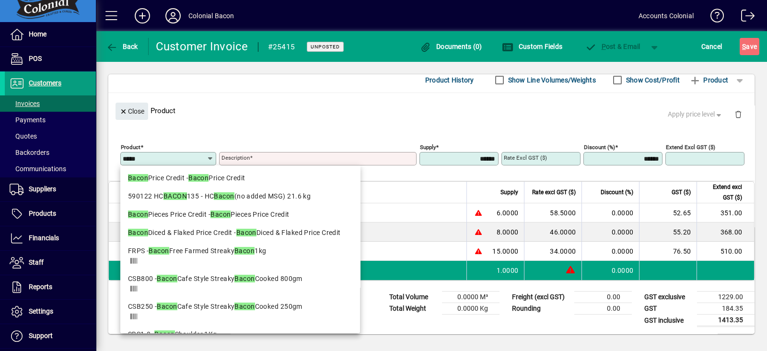
scroll to position [318, 0]
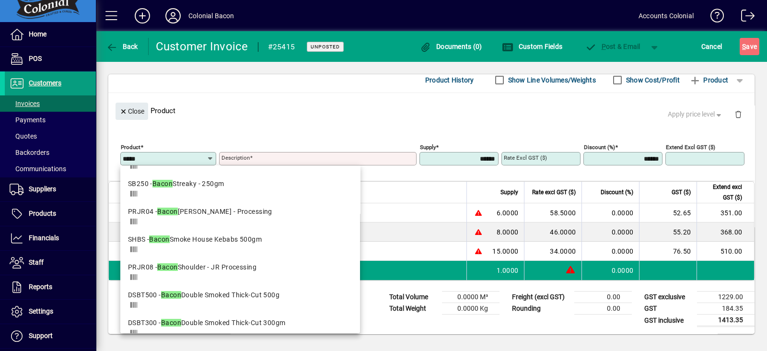
type input "*****"
click at [233, 109] on div "Close Product Apply price level" at bounding box center [431, 110] width 647 height 35
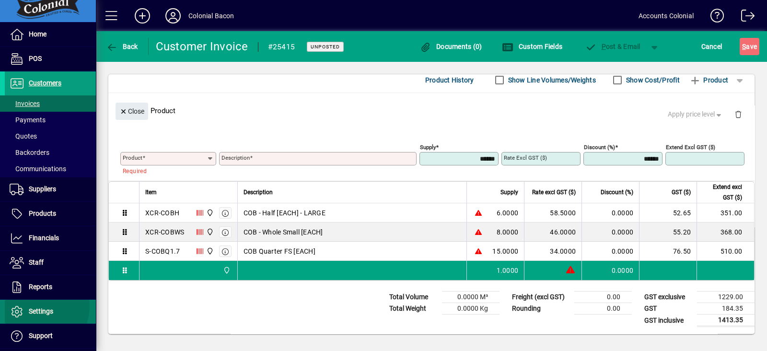
click at [37, 306] on span "Settings" at bounding box center [29, 312] width 48 height 12
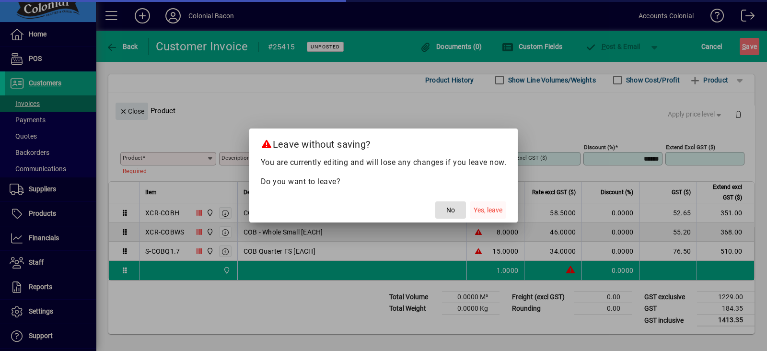
click at [491, 207] on span "Yes, leave" at bounding box center [488, 210] width 29 height 10
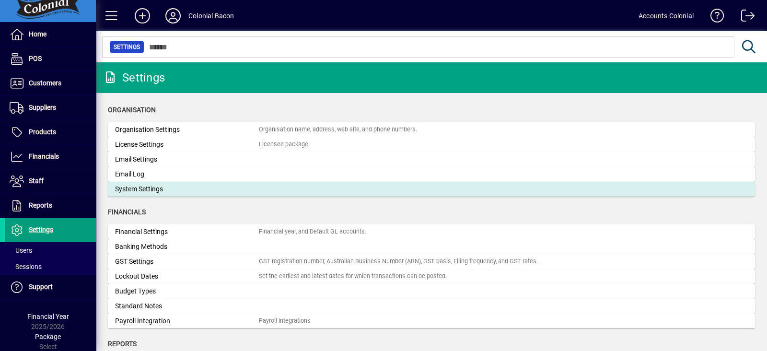
click at [140, 188] on div "System Settings" at bounding box center [187, 189] width 144 height 10
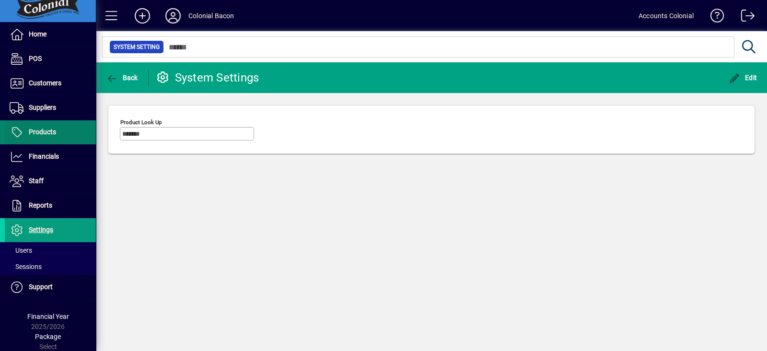
click at [47, 128] on span "Products" at bounding box center [42, 132] width 27 height 8
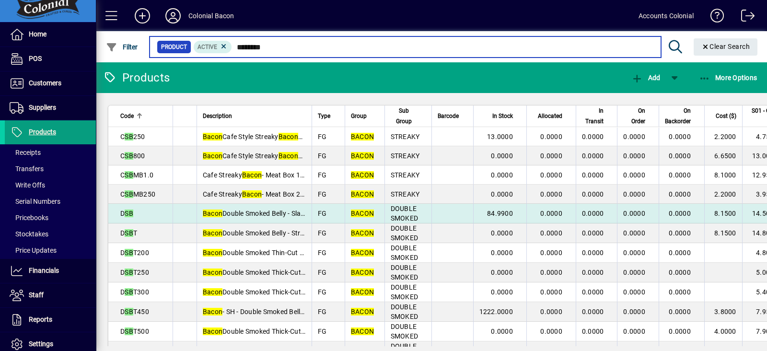
type input "********"
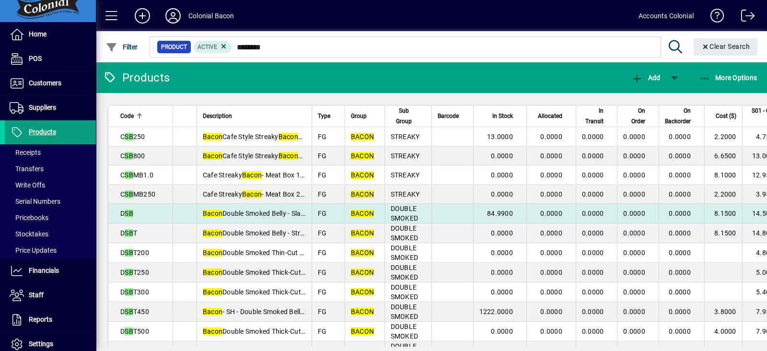
click at [513, 212] on td "84.9900" at bounding box center [499, 214] width 53 height 20
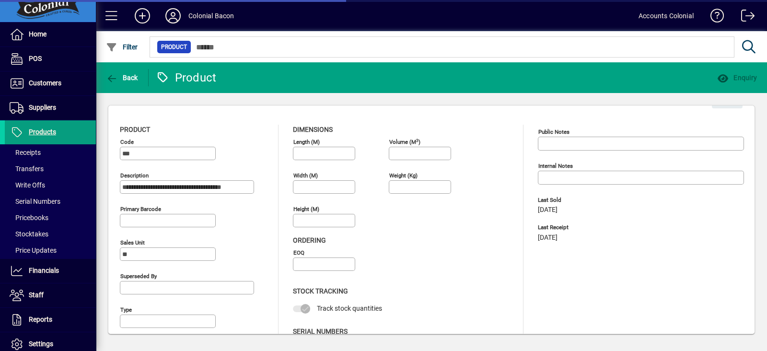
type input "**********"
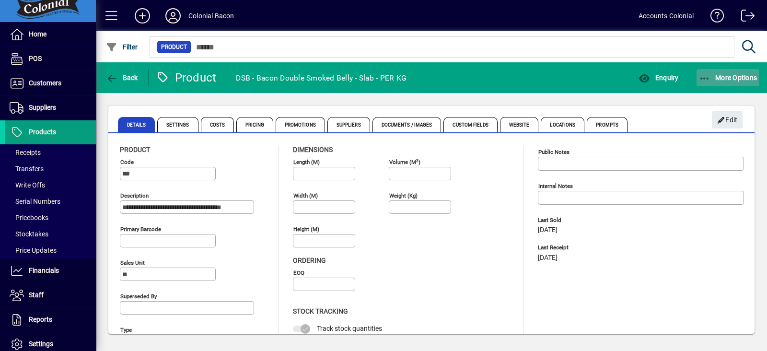
click at [709, 76] on icon "button" at bounding box center [705, 79] width 12 height 10
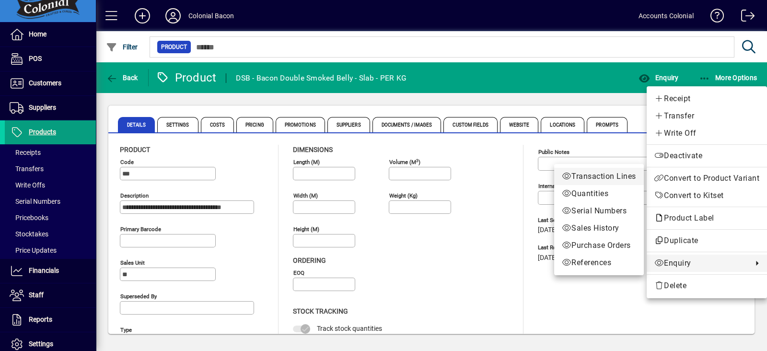
click at [605, 174] on span "Transaction Lines" at bounding box center [599, 177] width 74 height 12
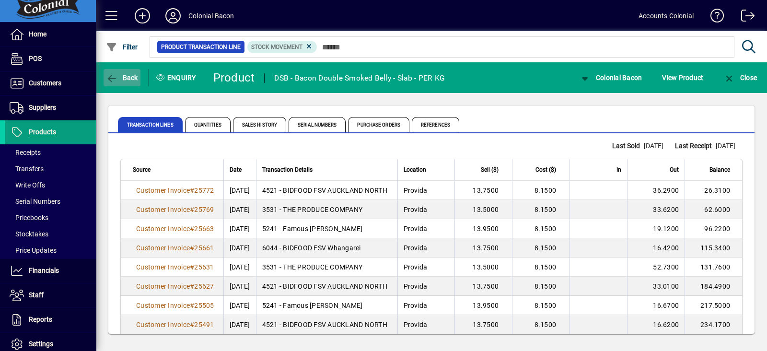
click at [134, 80] on span "Back" at bounding box center [122, 78] width 32 height 8
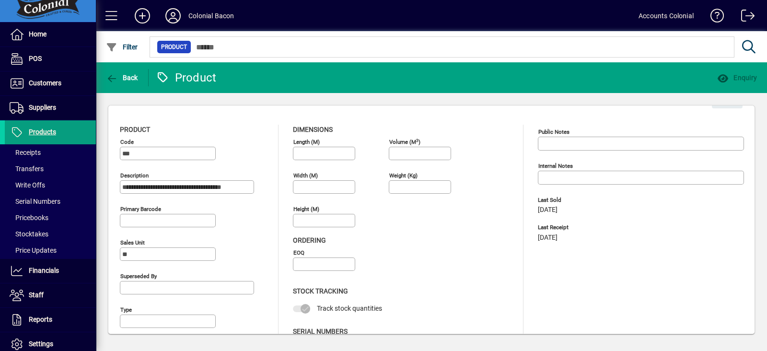
type input "**********"
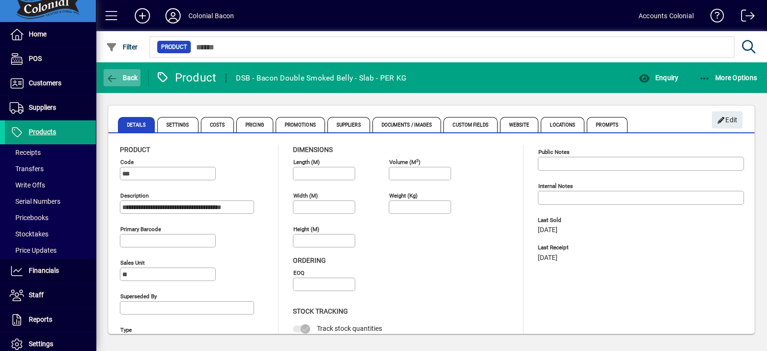
click at [126, 73] on span "button" at bounding box center [122, 77] width 37 height 23
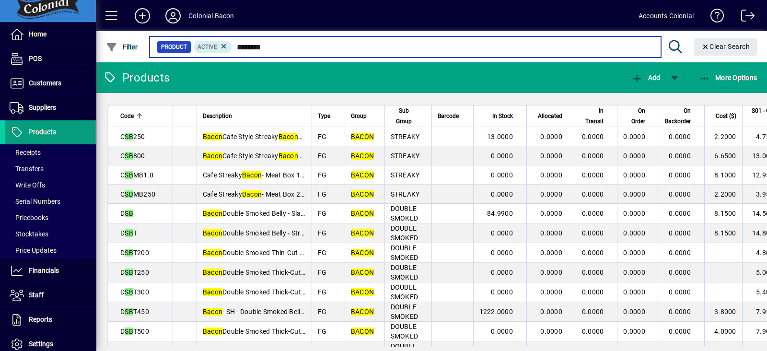
drag, startPoint x: 281, startPoint y: 47, endPoint x: 230, endPoint y: 51, distance: 51.1
click at [230, 51] on div "Product Active ********" at bounding box center [405, 46] width 497 height 13
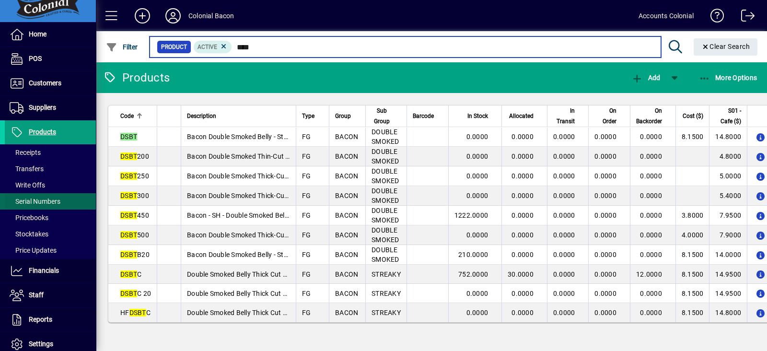
type input "****"
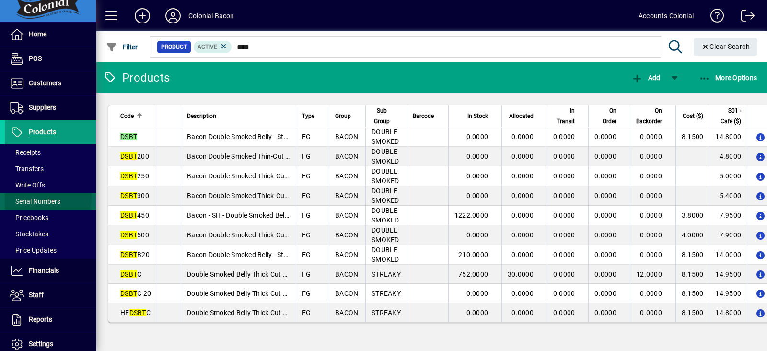
click at [47, 198] on span "Serial Numbers" at bounding box center [35, 202] width 51 height 8
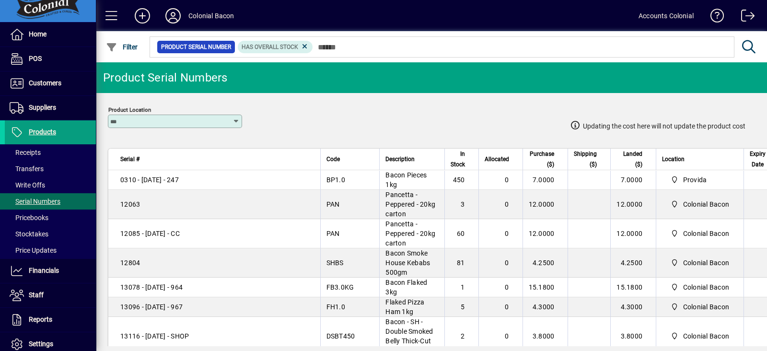
click at [235, 118] on icon at bounding box center [237, 122] width 8 height 8
click at [137, 160] on div "Colonial Bacon" at bounding box center [139, 159] width 47 height 10
type input "**********"
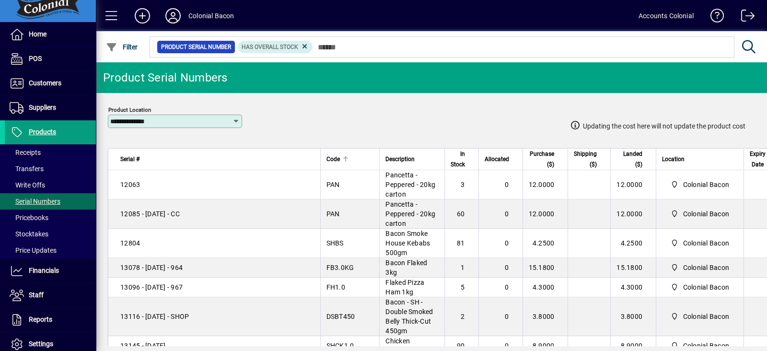
click at [336, 163] on span "Code" at bounding box center [333, 159] width 13 height 11
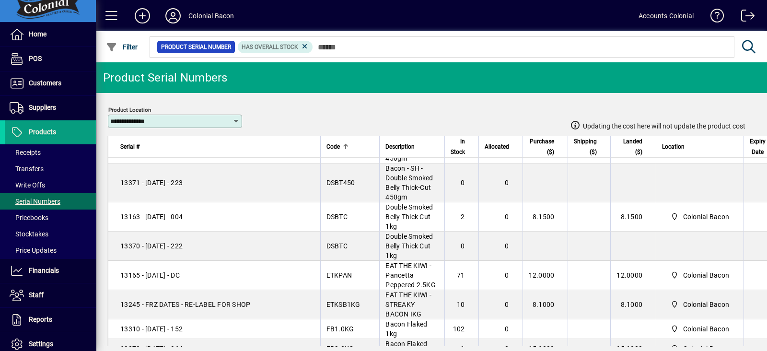
scroll to position [239, 0]
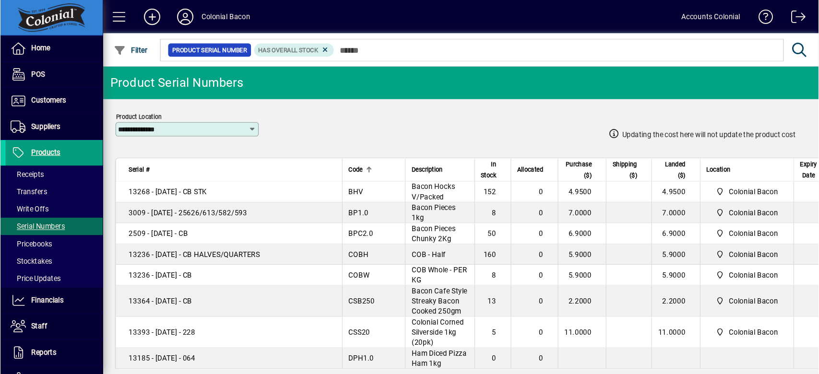
scroll to position [300, 0]
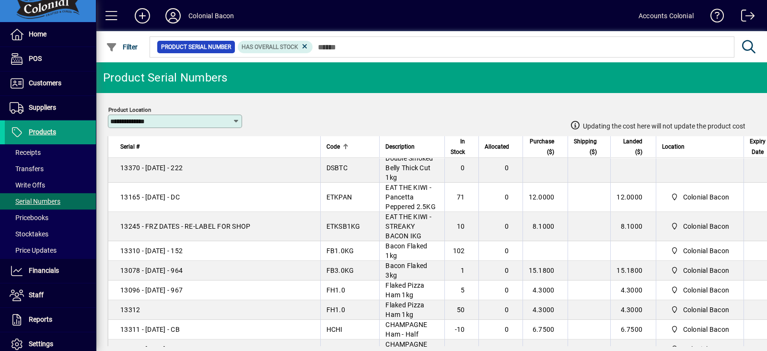
click at [46, 129] on span "Products" at bounding box center [42, 132] width 27 height 8
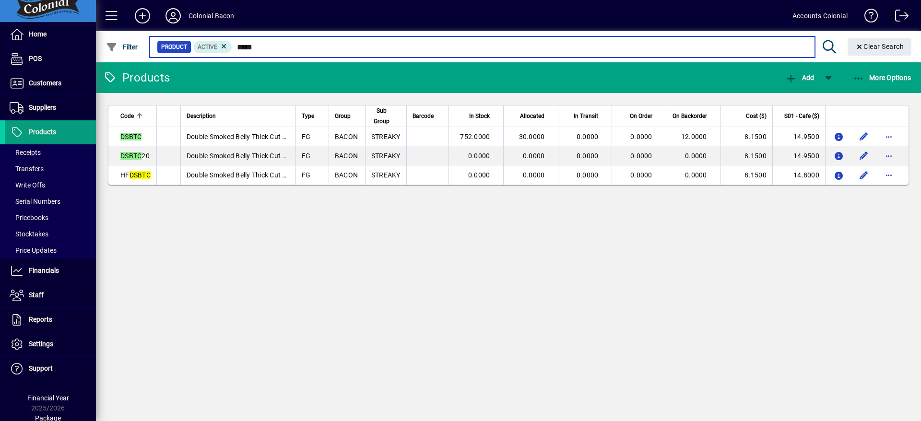
scroll to position [11, 0]
type input "*****"
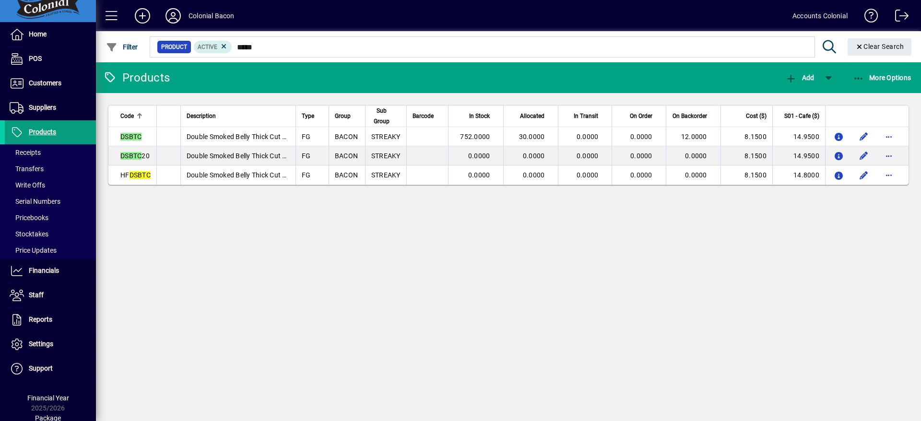
drag, startPoint x: 693, startPoint y: 1, endPoint x: 538, endPoint y: 305, distance: 340.2
click at [538, 306] on div "Products Add More Options Code Description Type Group Sub Group Barcode In Stoc…" at bounding box center [508, 241] width 825 height 359
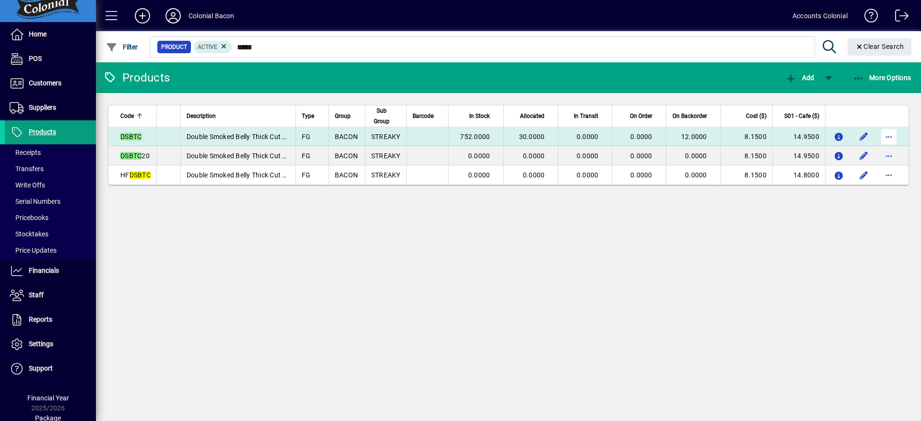
click at [767, 135] on span "button" at bounding box center [888, 136] width 23 height 23
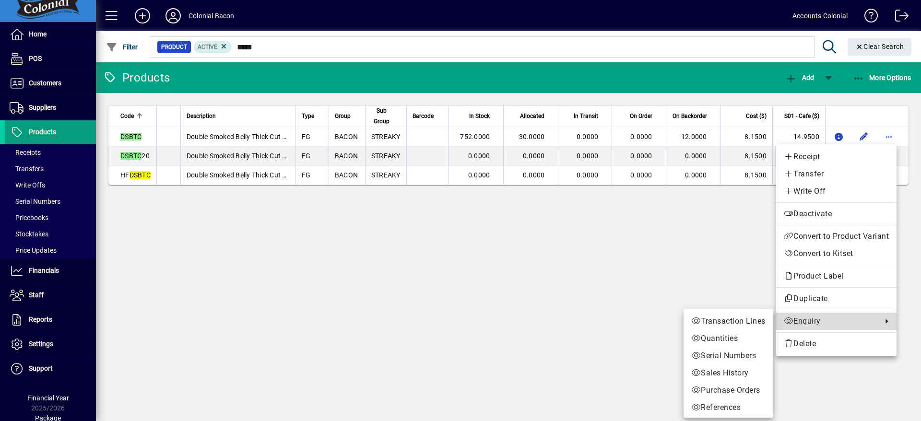
click at [767, 322] on span "Enquiry" at bounding box center [831, 322] width 94 height 12
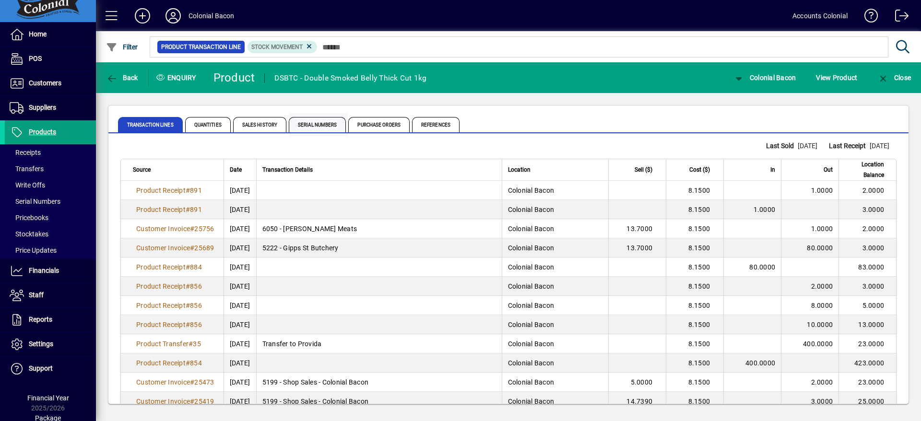
click at [321, 122] on span "Serial Numbers" at bounding box center [317, 124] width 57 height 15
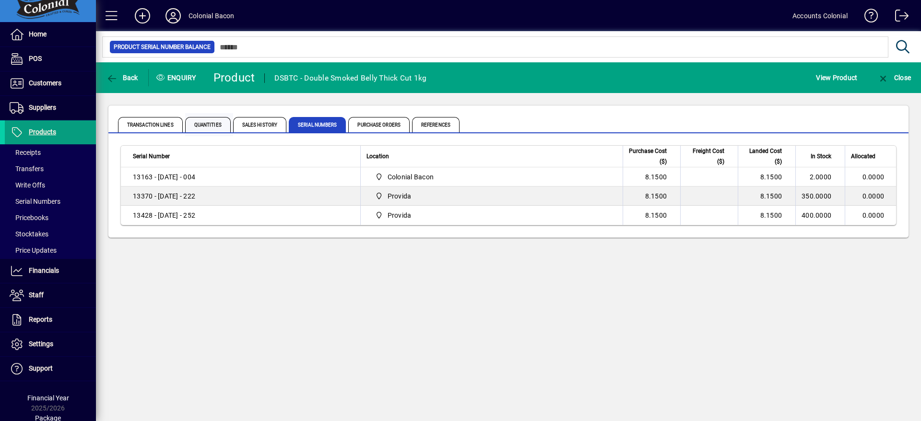
click at [196, 126] on span "Quantities" at bounding box center [208, 124] width 46 height 15
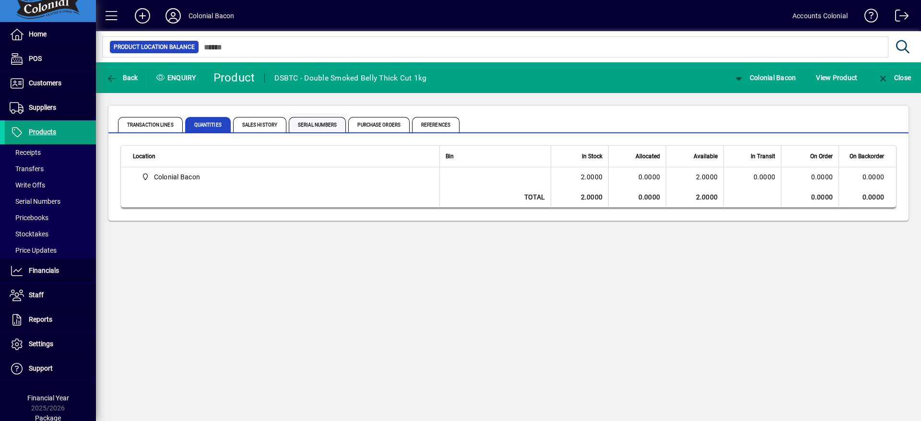
click at [335, 123] on span "Serial Numbers" at bounding box center [317, 124] width 57 height 15
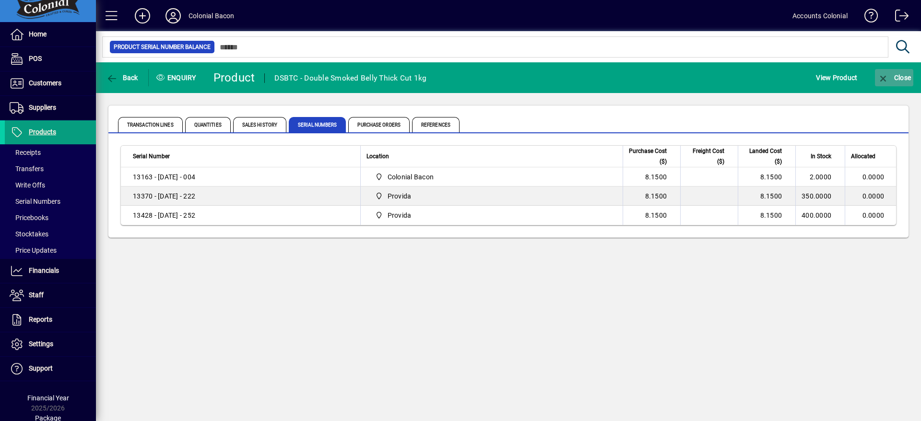
click at [767, 75] on icon "button" at bounding box center [883, 79] width 12 height 10
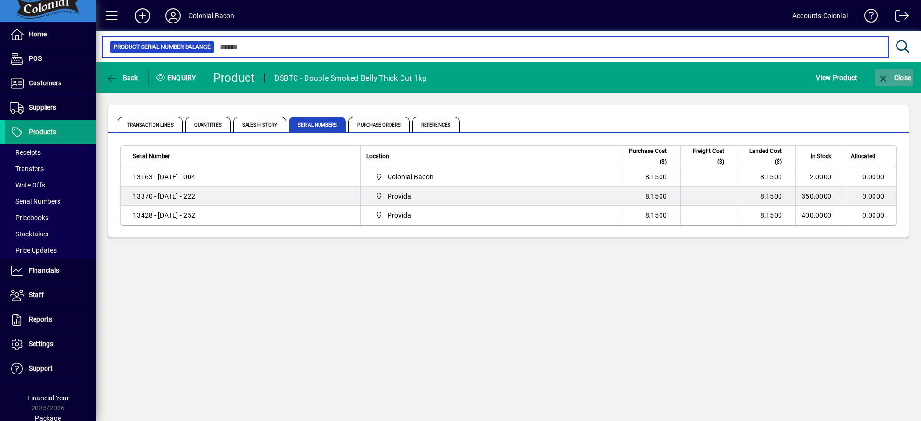
type input "*****"
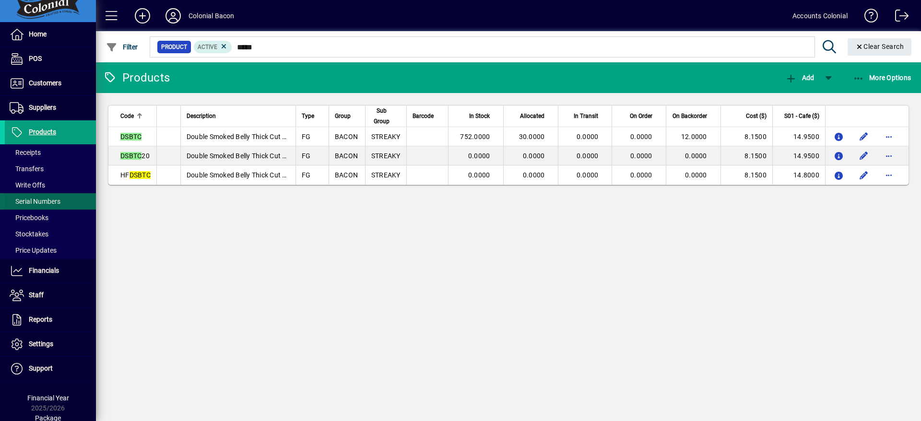
click at [44, 201] on span "Serial Numbers" at bounding box center [35, 202] width 51 height 8
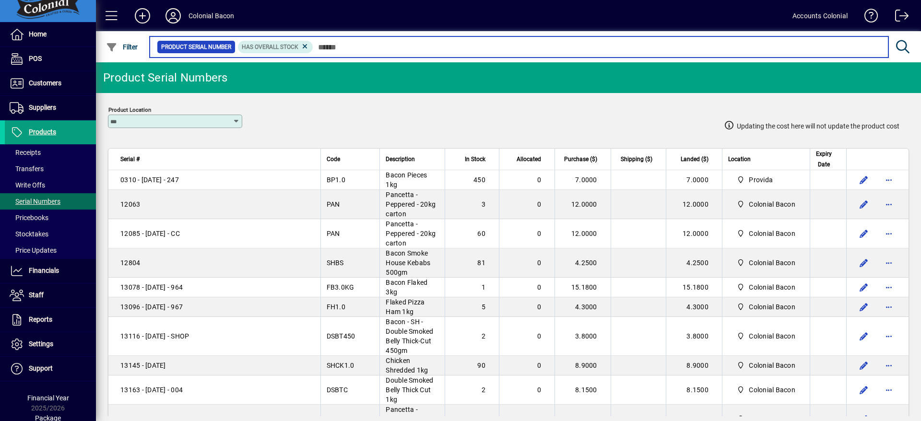
click at [357, 49] on input "text" at bounding box center [596, 46] width 567 height 13
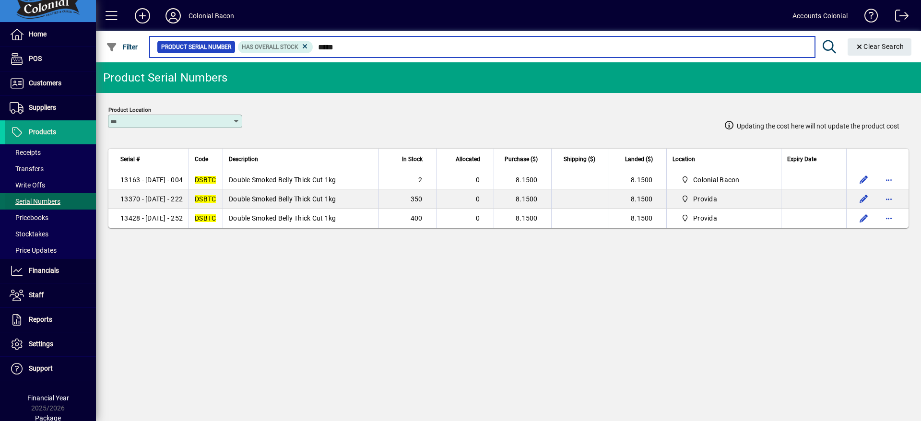
type input "*****"
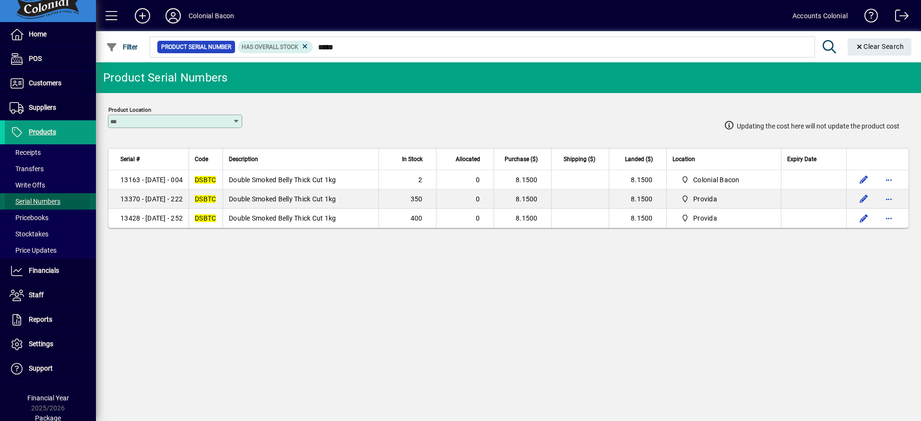
click at [48, 201] on span "Serial Numbers" at bounding box center [35, 202] width 51 height 8
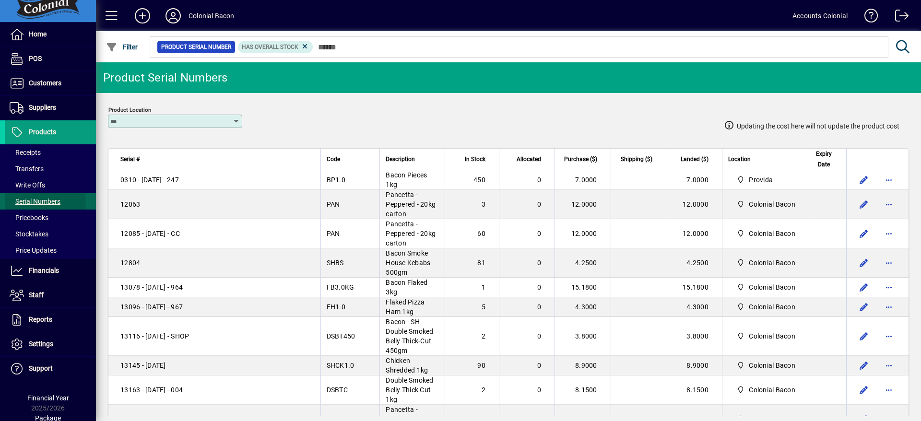
click at [41, 201] on span "Serial Numbers" at bounding box center [35, 202] width 51 height 8
click at [239, 120] on icon at bounding box center [237, 122] width 8 height 8
click at [140, 179] on div "Provida" at bounding box center [139, 178] width 47 height 10
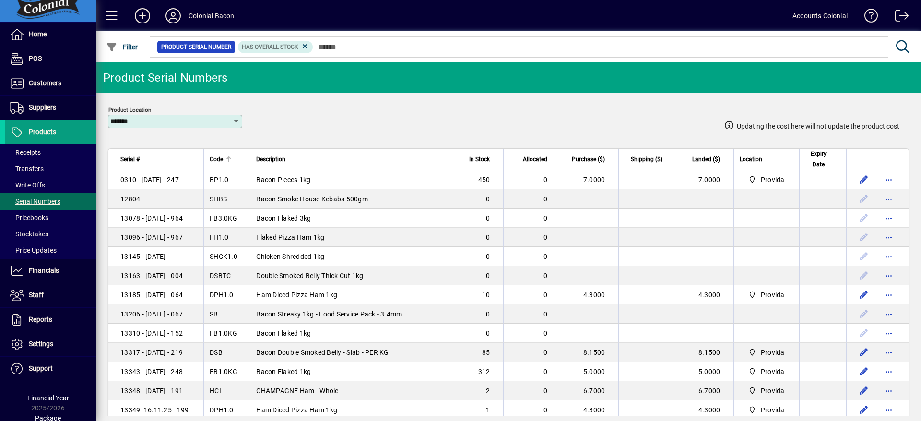
click at [229, 161] on div at bounding box center [228, 159] width 1 height 5
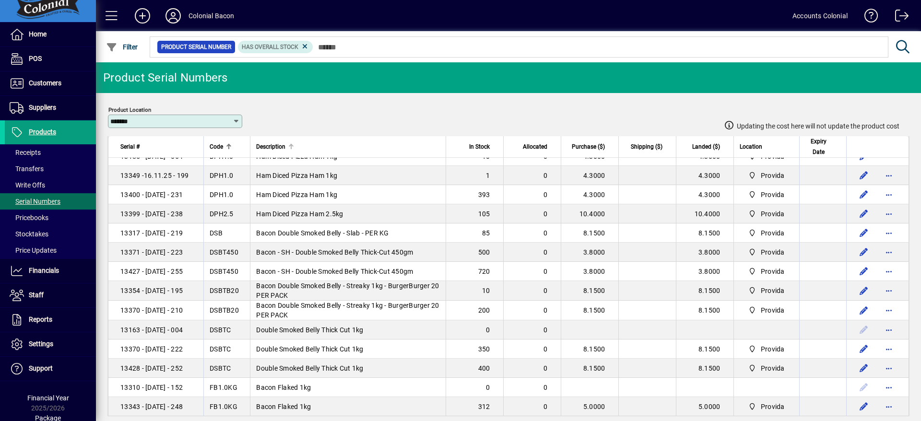
scroll to position [144, 0]
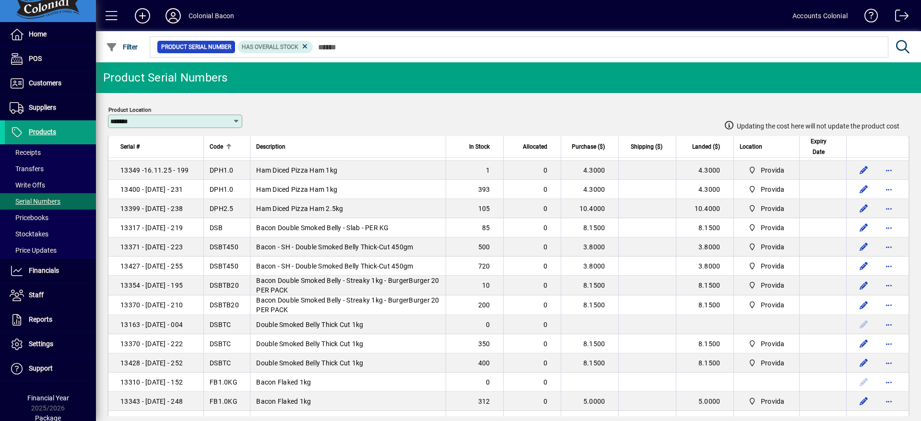
click at [237, 122] on icon at bounding box center [237, 122] width 8 height 8
click at [156, 163] on div "Colonial Bacon" at bounding box center [139, 159] width 47 height 10
type input "**********"
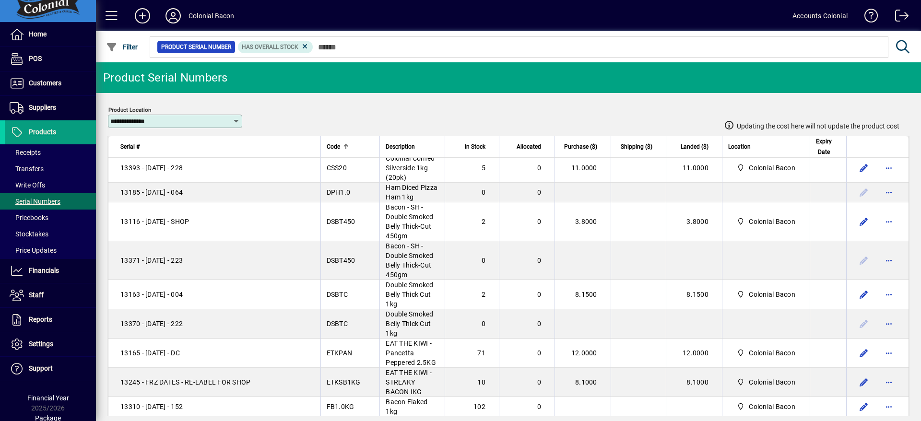
click at [340, 148] on span "Code" at bounding box center [333, 146] width 13 height 11
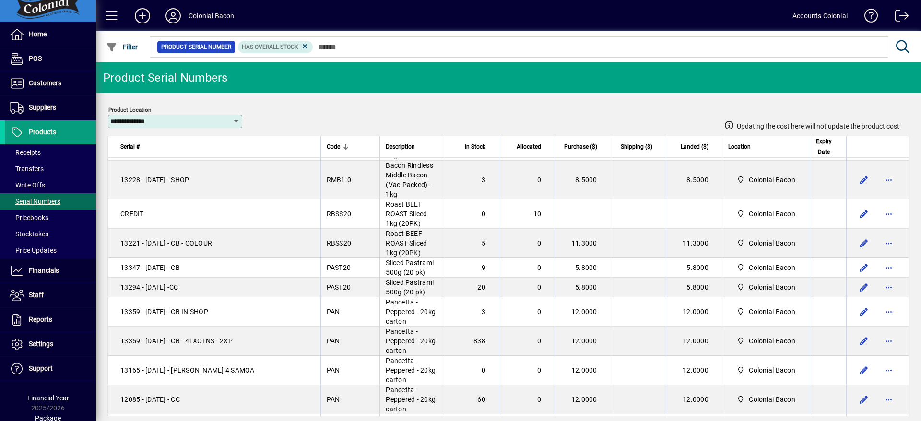
scroll to position [360, 0]
